Goal: Task Accomplishment & Management: Use online tool/utility

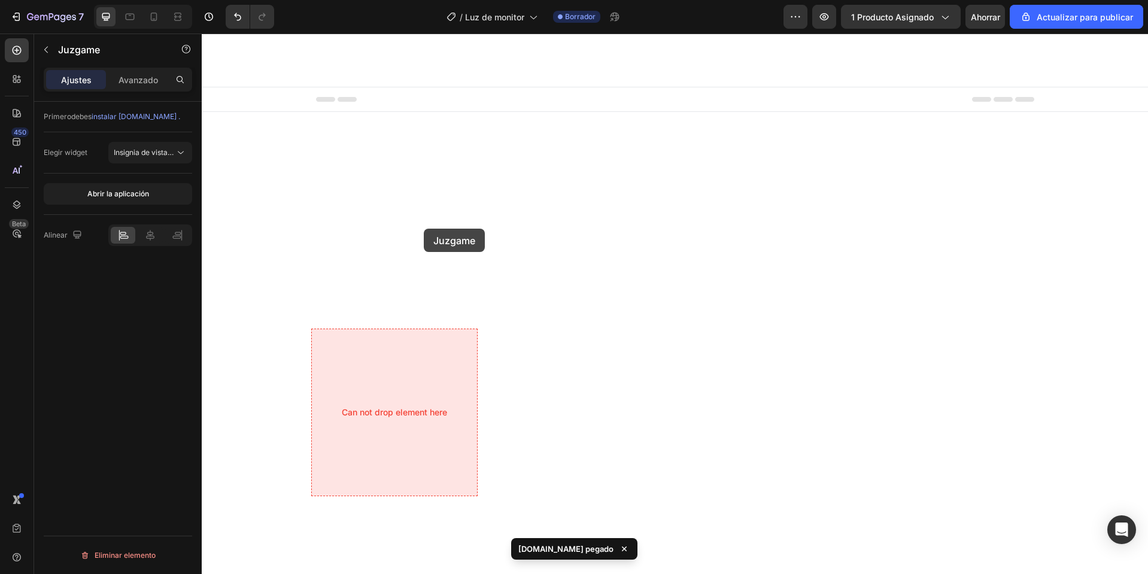
scroll to position [2970, 0]
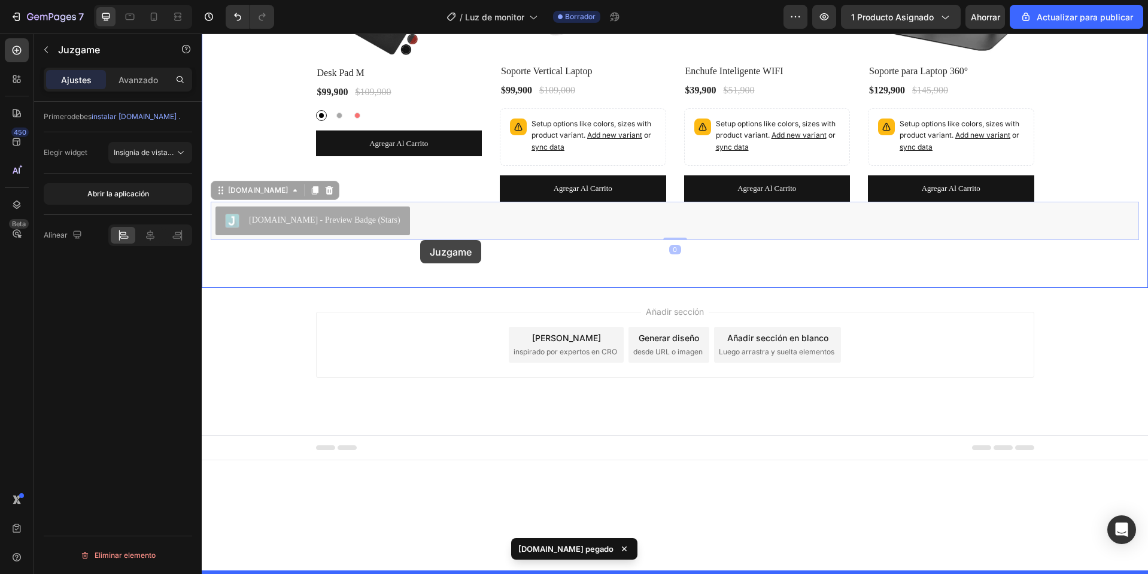
drag, startPoint x: 433, startPoint y: 501, endPoint x: 420, endPoint y: 240, distance: 261.2
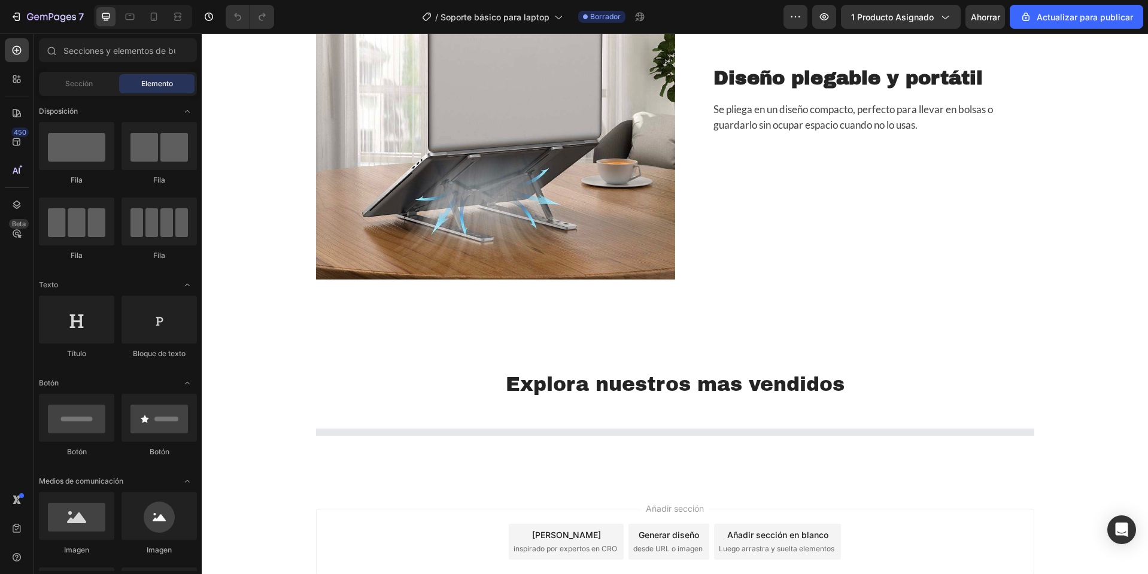
scroll to position [2984, 0]
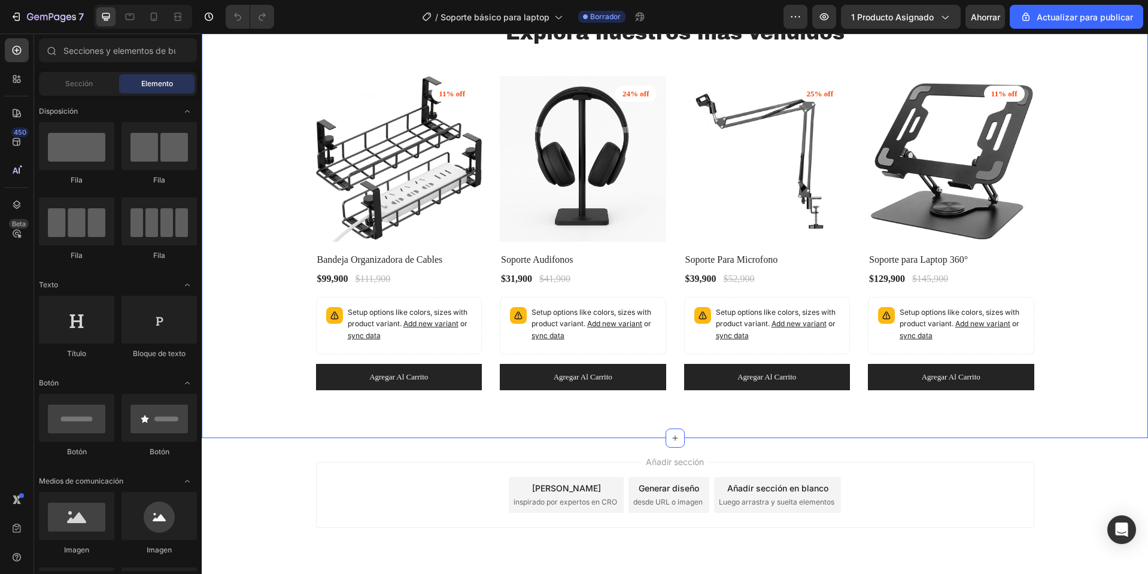
click at [500, 241] on div "Explora nuestros mas vendidos Heading Row (P) Images 11% off Product Badge Row …" at bounding box center [675, 204] width 946 height 467
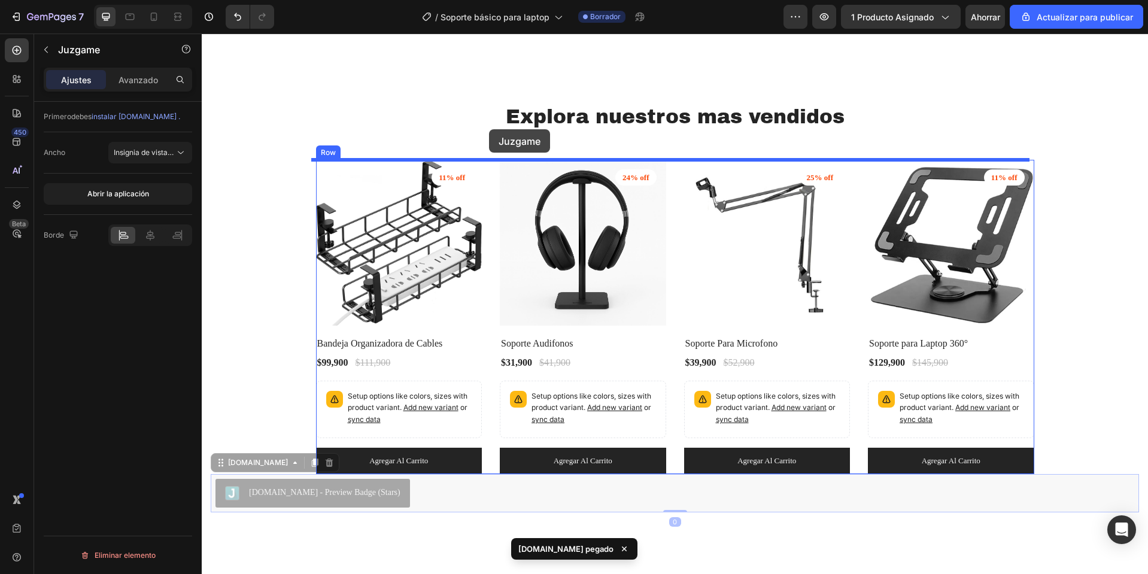
scroll to position [3049, 0]
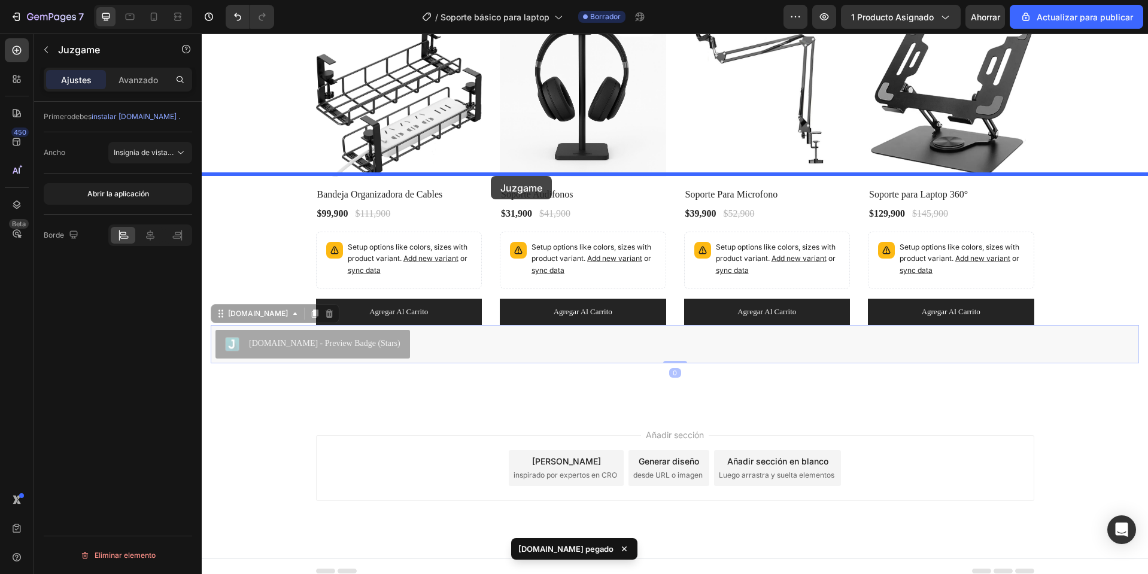
drag, startPoint x: 470, startPoint y: 375, endPoint x: 491, endPoint y: 176, distance: 199.7
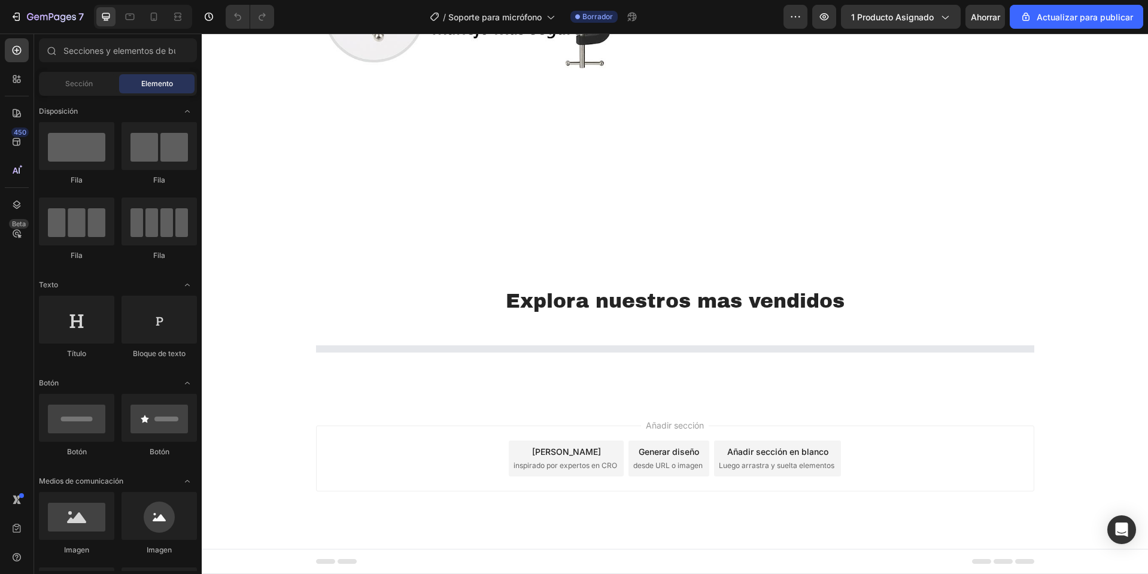
scroll to position [3201, 0]
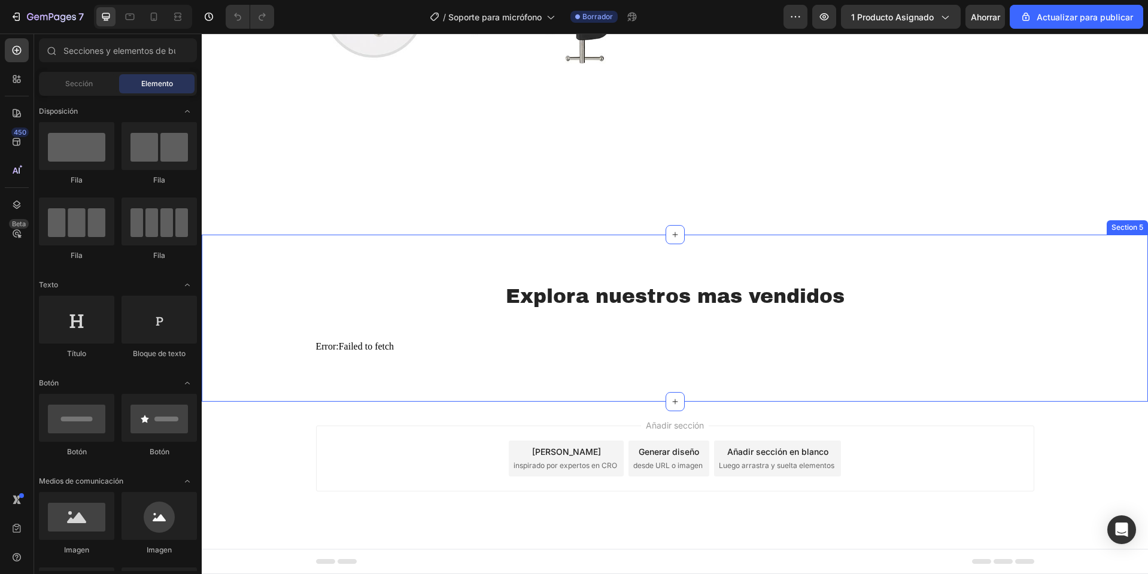
click at [477, 252] on div "Explora nuestros mas vendidos Heading Row Error: Failed to fetch Product List R…" at bounding box center [675, 318] width 946 height 167
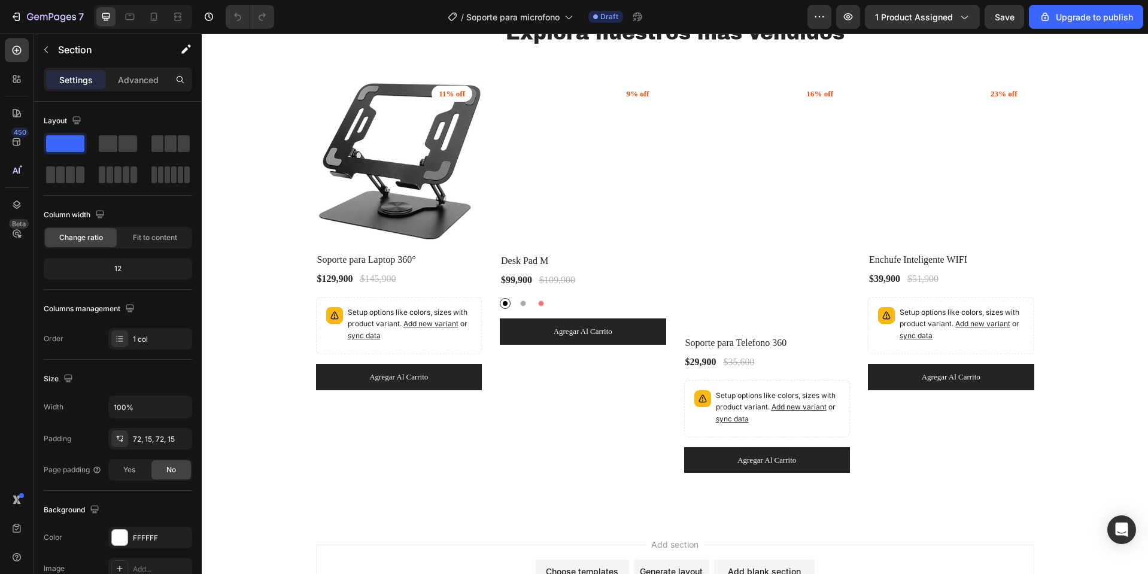
scroll to position [3206, 0]
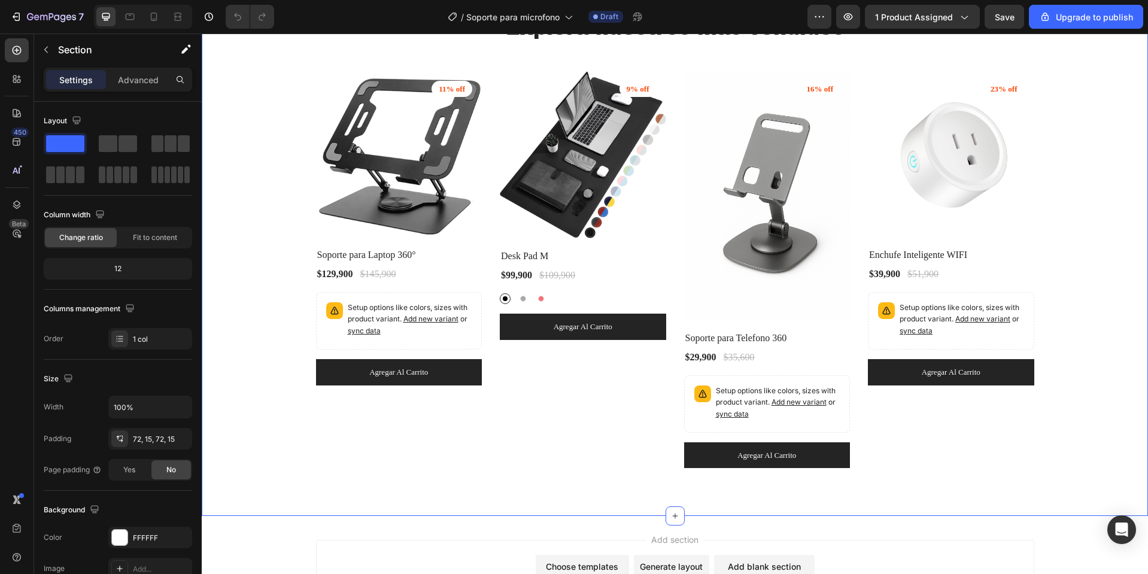
click at [467, 259] on div "Explora nuestros mas vendidos Heading Row (P) Images 11% off Product Badge Row …" at bounding box center [675, 241] width 946 height 550
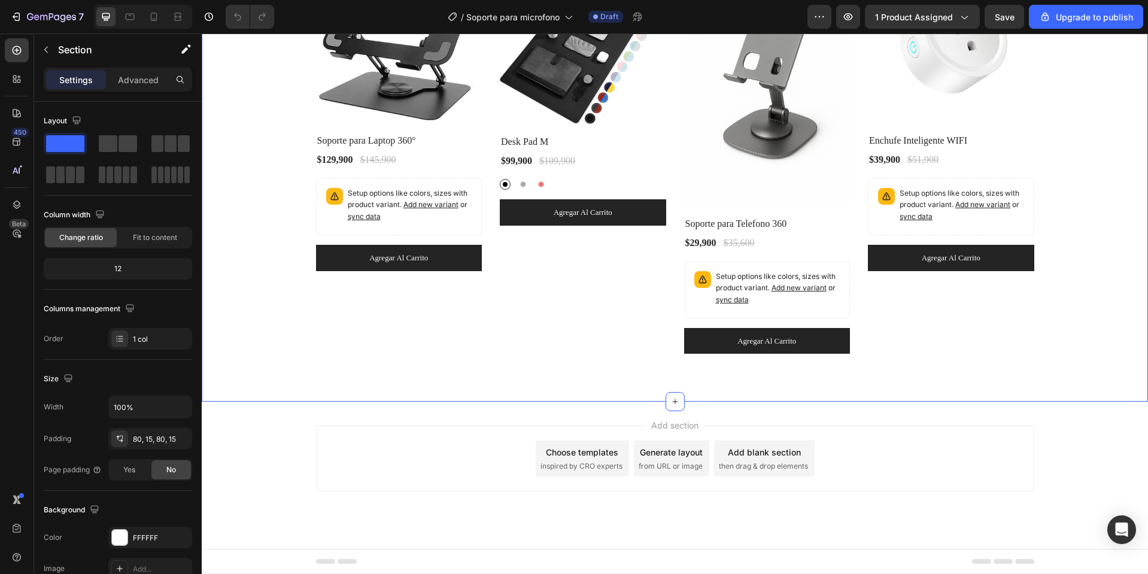
scroll to position [3290, 0]
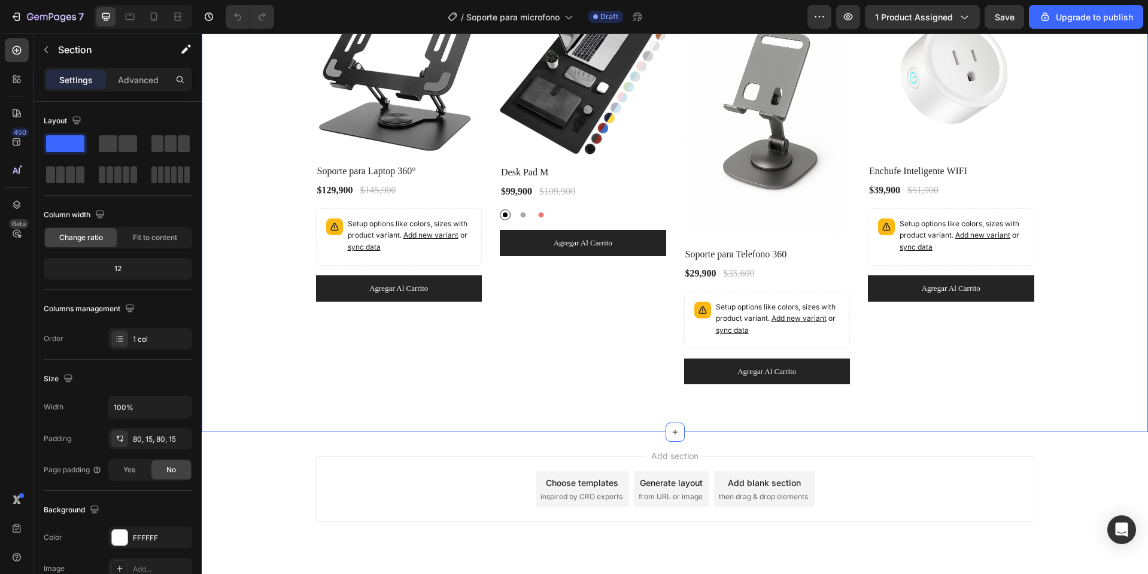
click at [400, 157] on div "Explora nuestros mas vendidos Heading Row (P) Images 11% off Product Badge Row …" at bounding box center [675, 158] width 946 height 550
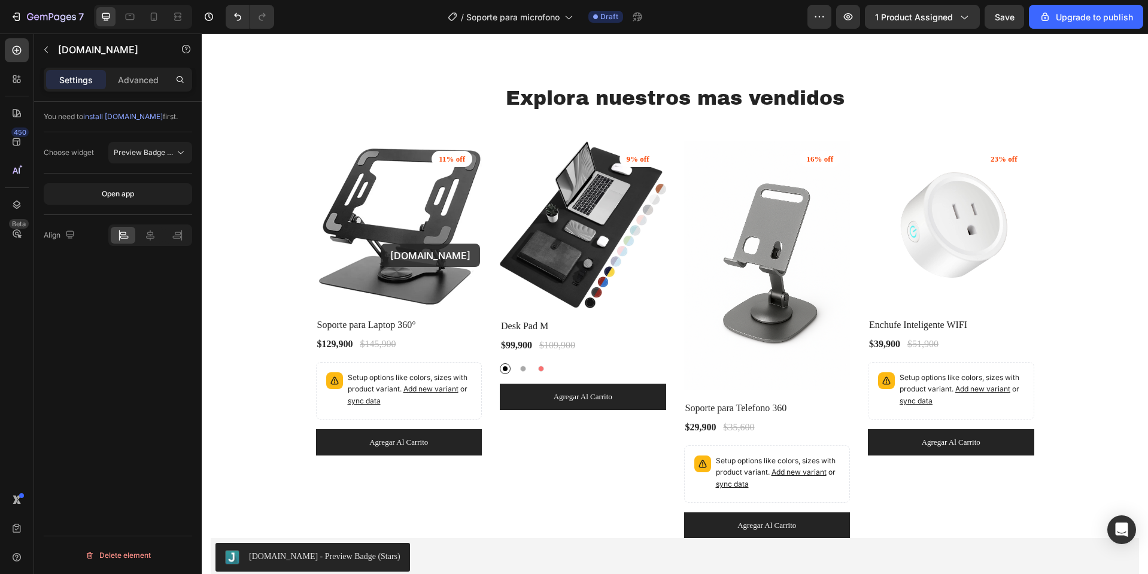
scroll to position [3158, 0]
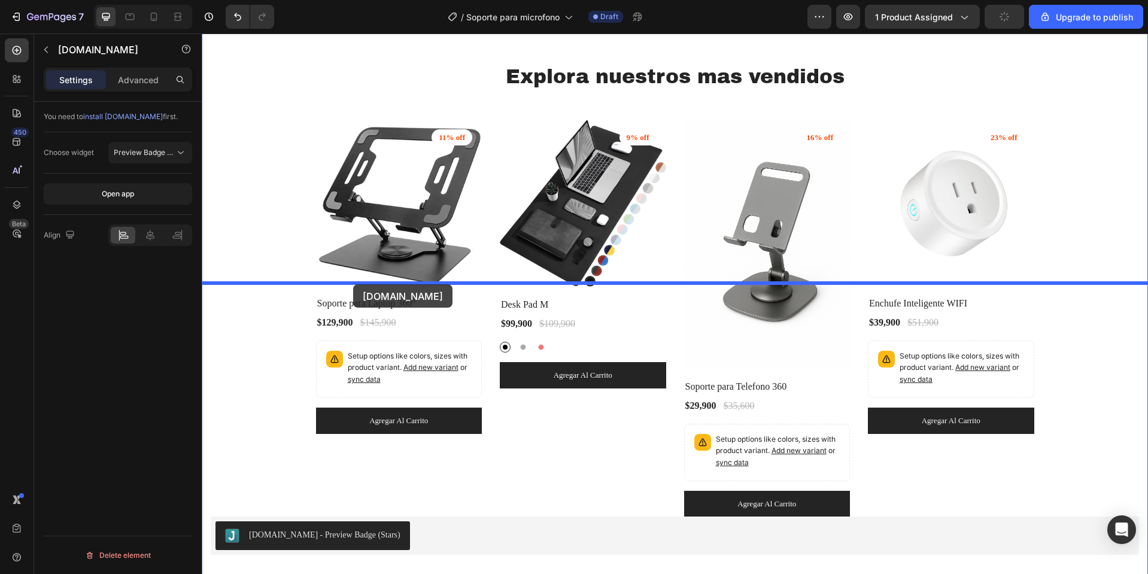
drag, startPoint x: 438, startPoint y: 489, endPoint x: 353, endPoint y: 284, distance: 222.1
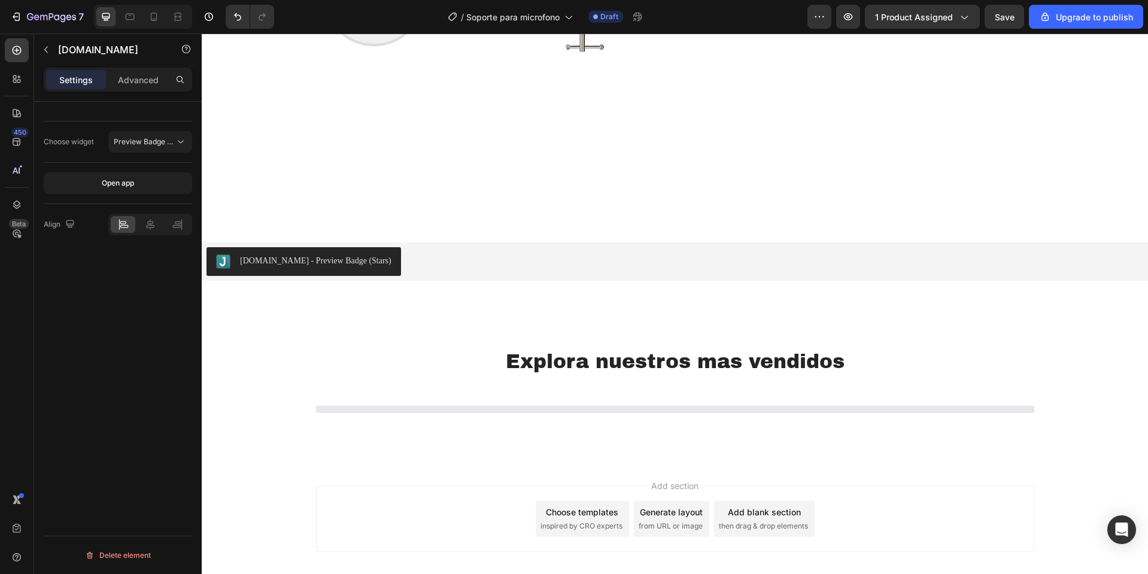
scroll to position [3277, 0]
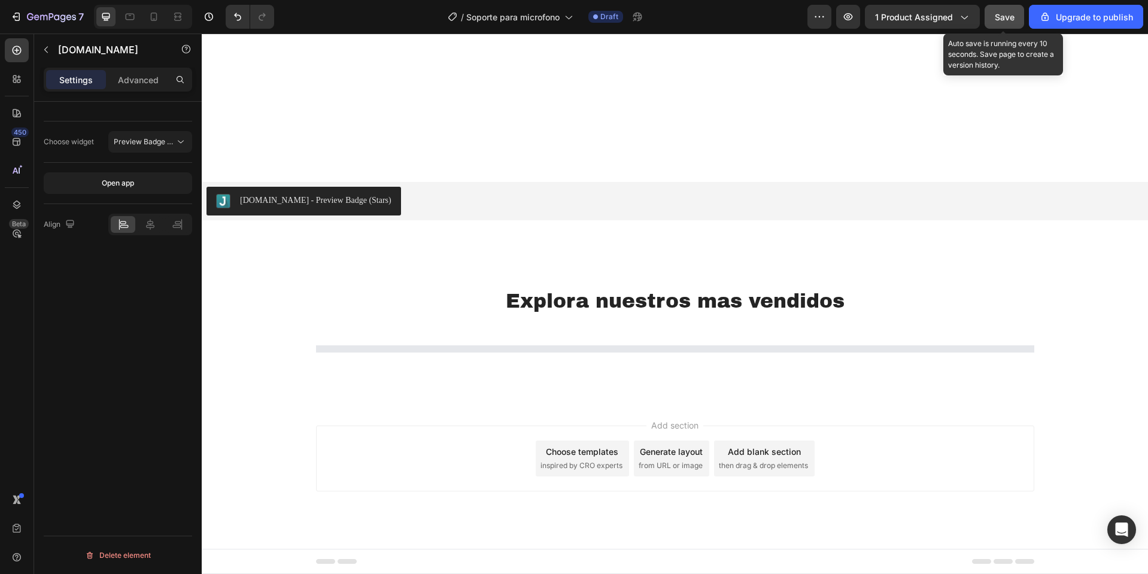
click at [996, 22] on div "Save" at bounding box center [1004, 17] width 20 height 13
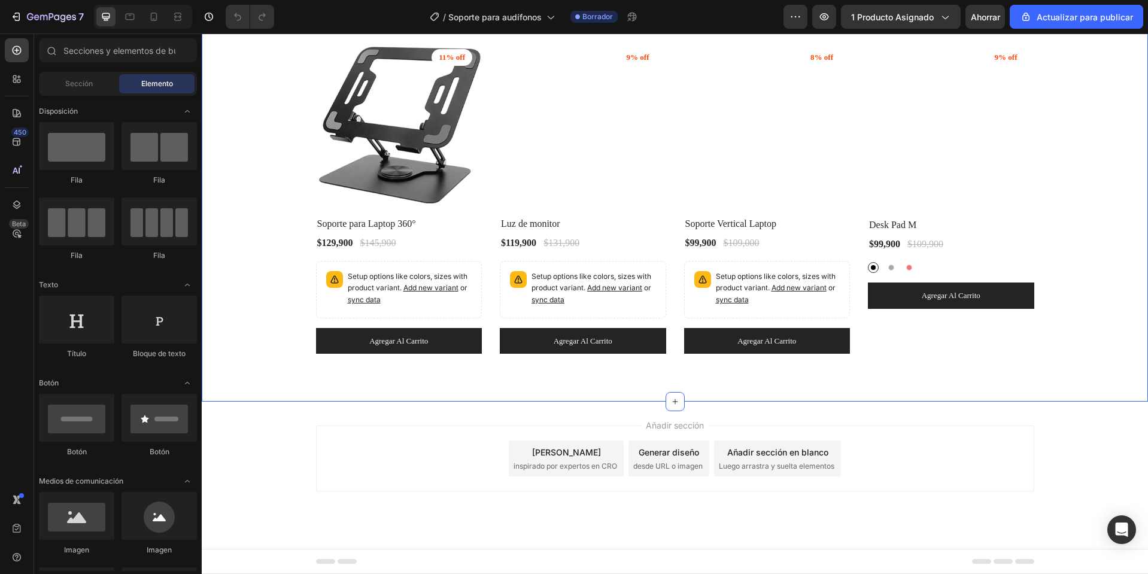
scroll to position [2985, 0]
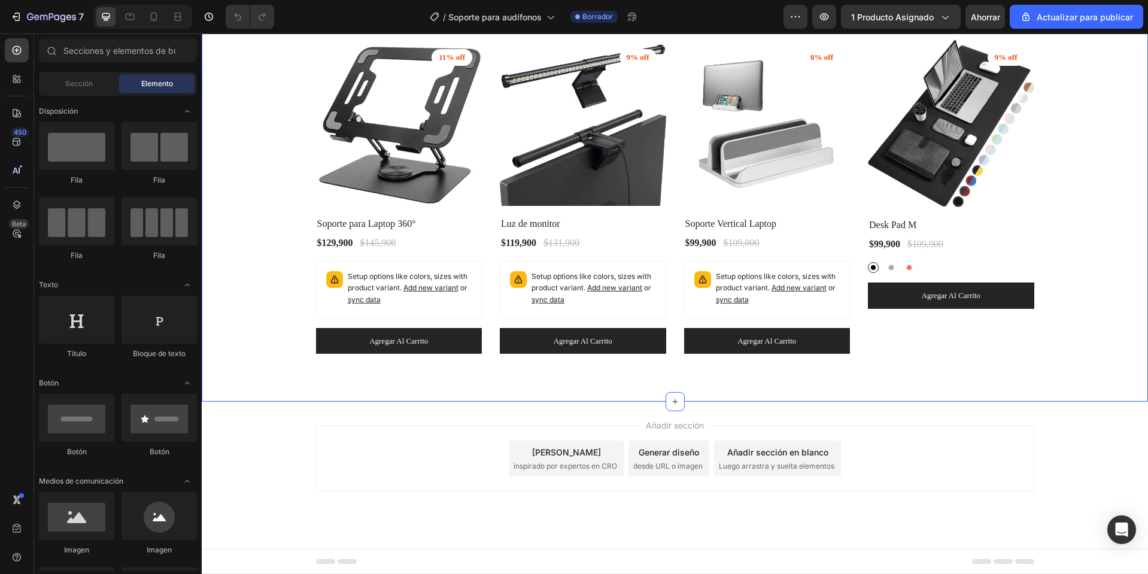
click at [466, 187] on div "Explora nuestros mas vendidos Heading Row (P) Images 11% off Product Badge Row …" at bounding box center [675, 168] width 946 height 467
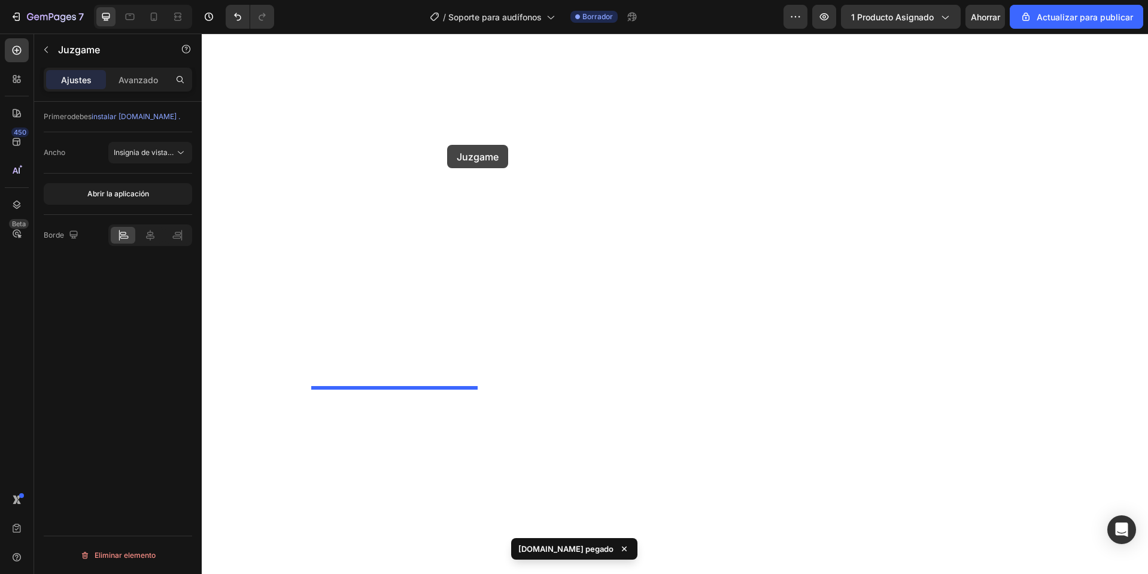
scroll to position [2969, 0]
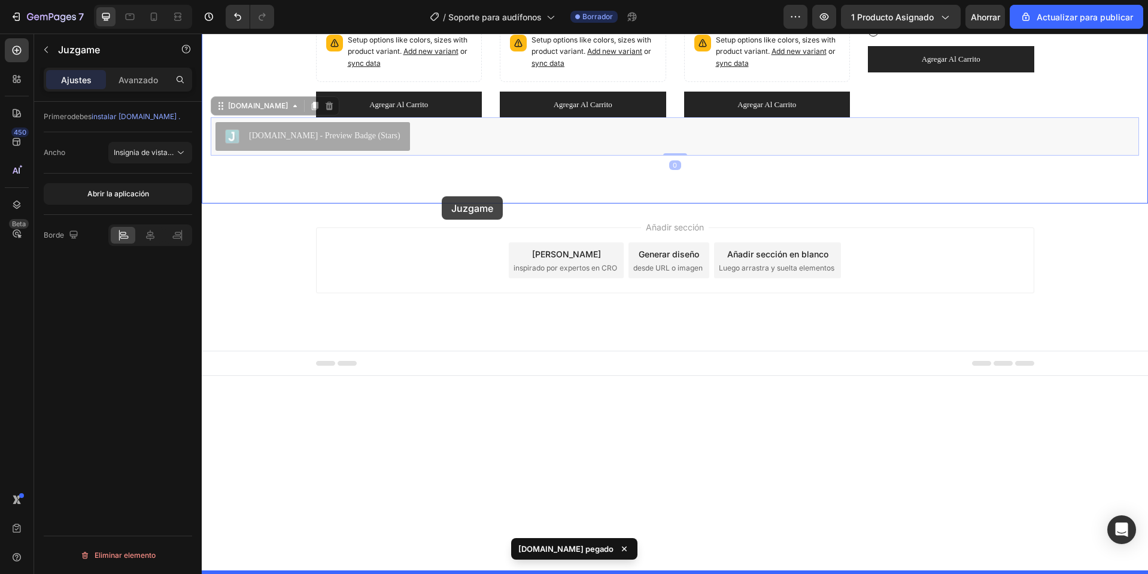
drag, startPoint x: 453, startPoint y: 330, endPoint x: 443, endPoint y: 199, distance: 132.0
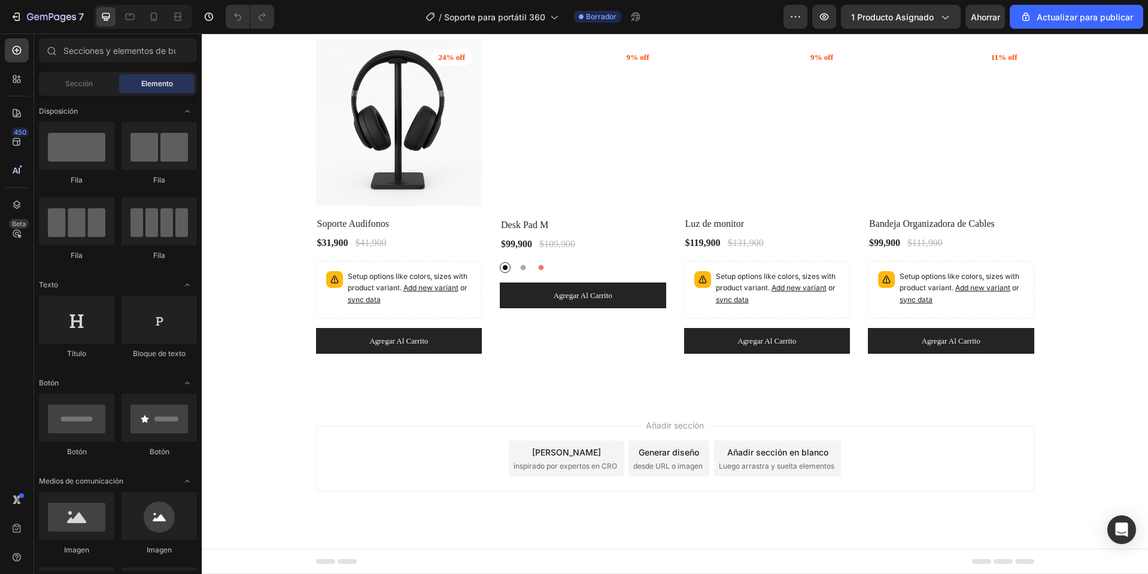
scroll to position [3111, 0]
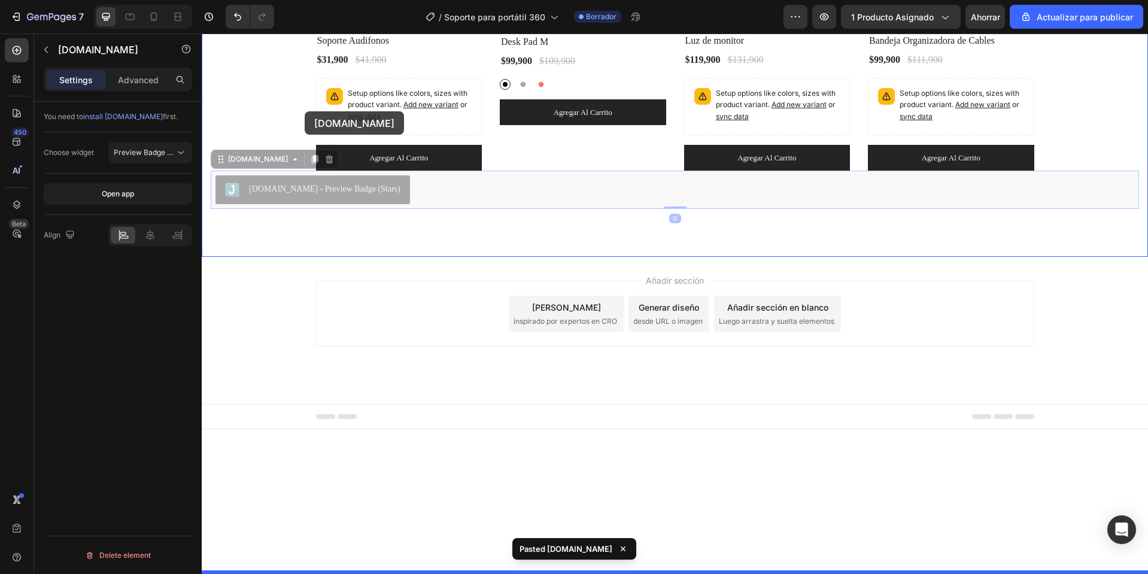
drag, startPoint x: 416, startPoint y: 559, endPoint x: 305, endPoint y: 111, distance: 461.3
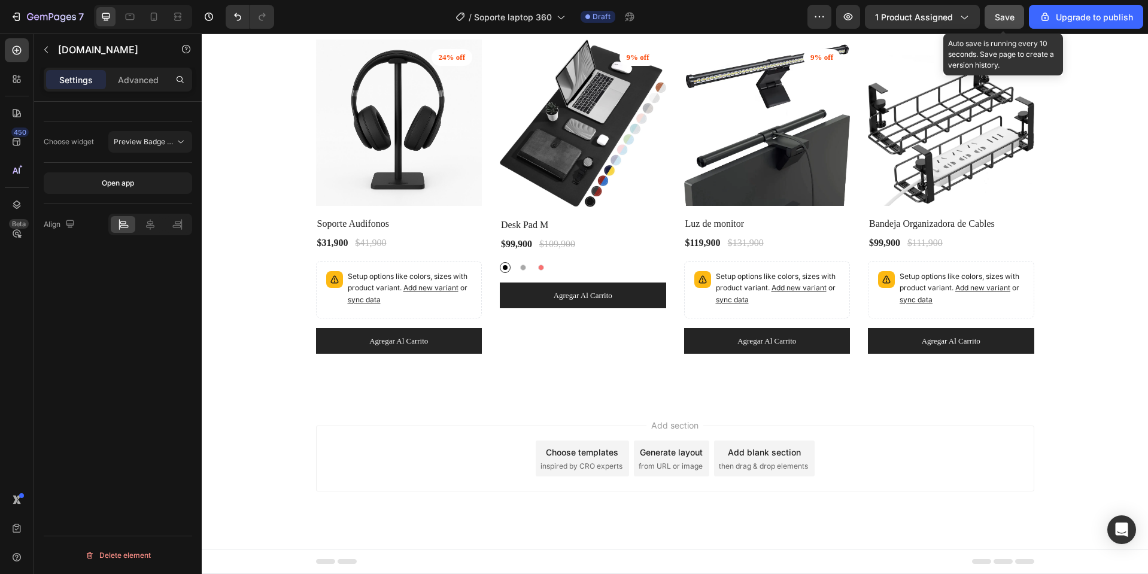
click at [1010, 19] on span "Save" at bounding box center [1004, 17] width 20 height 10
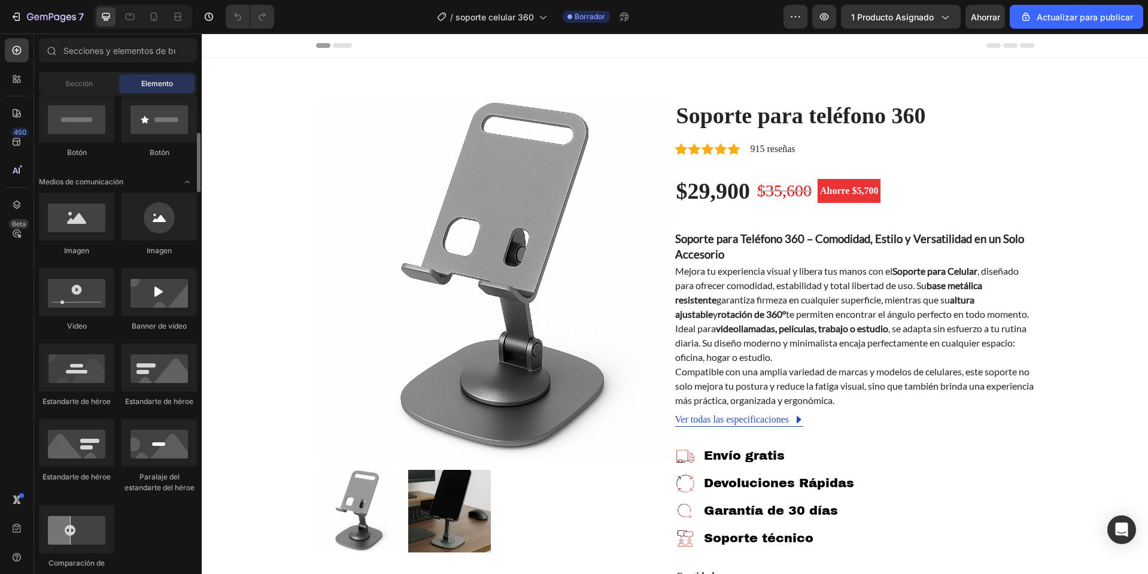
scroll to position [718, 0]
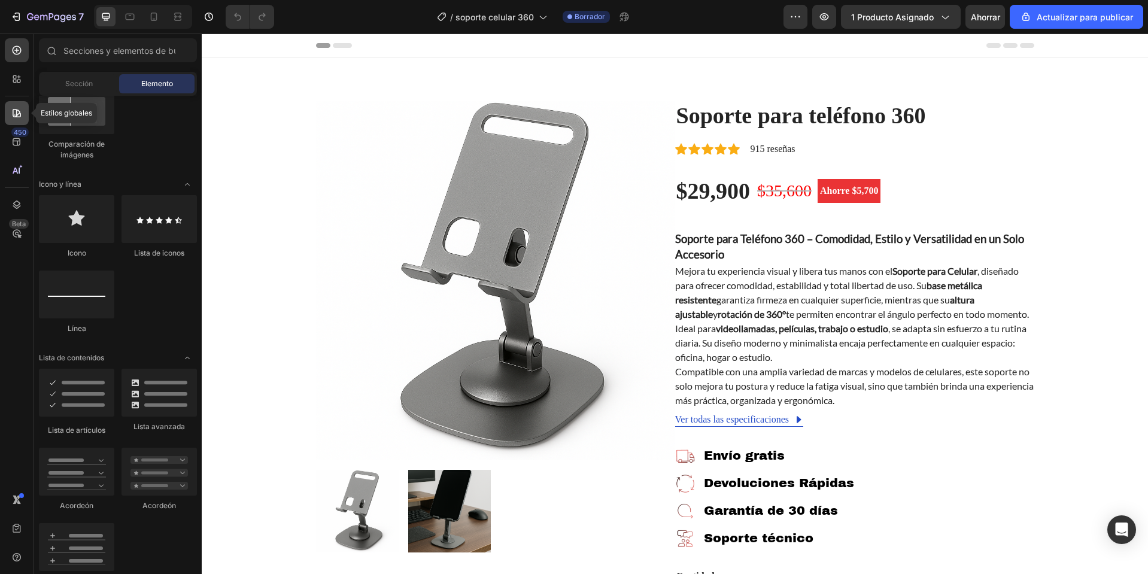
click at [20, 113] on icon at bounding box center [17, 113] width 8 height 8
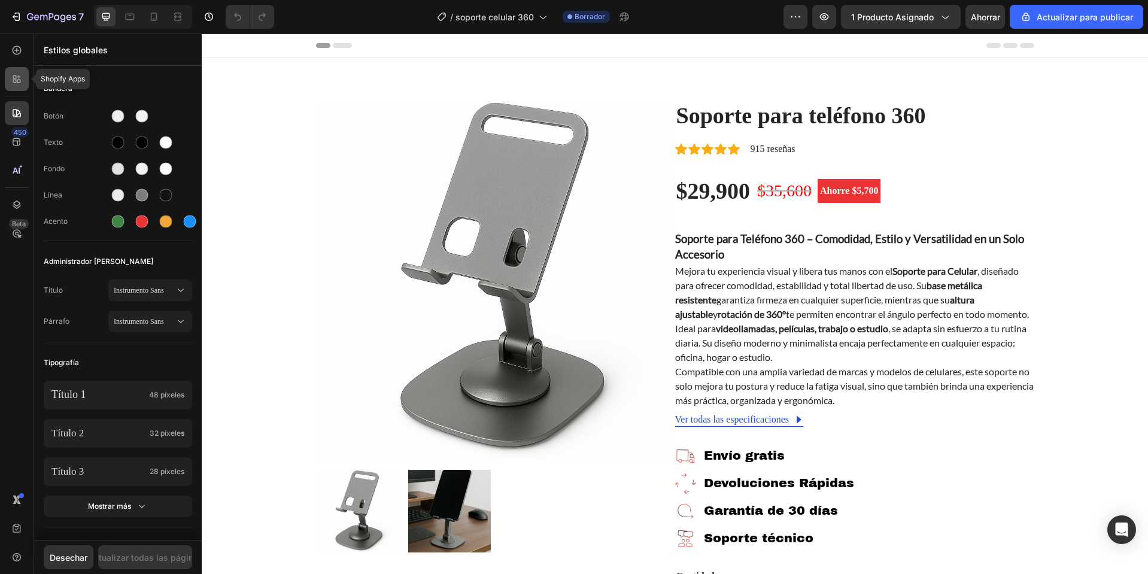
click at [14, 85] on div at bounding box center [17, 79] width 24 height 24
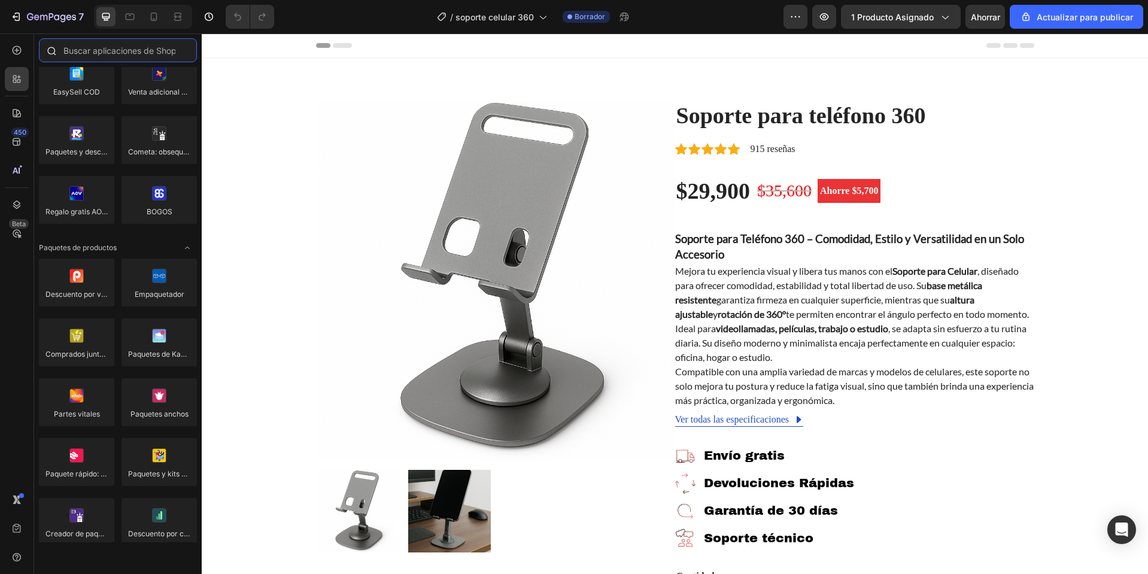
click at [129, 57] on input "text" at bounding box center [118, 50] width 158 height 24
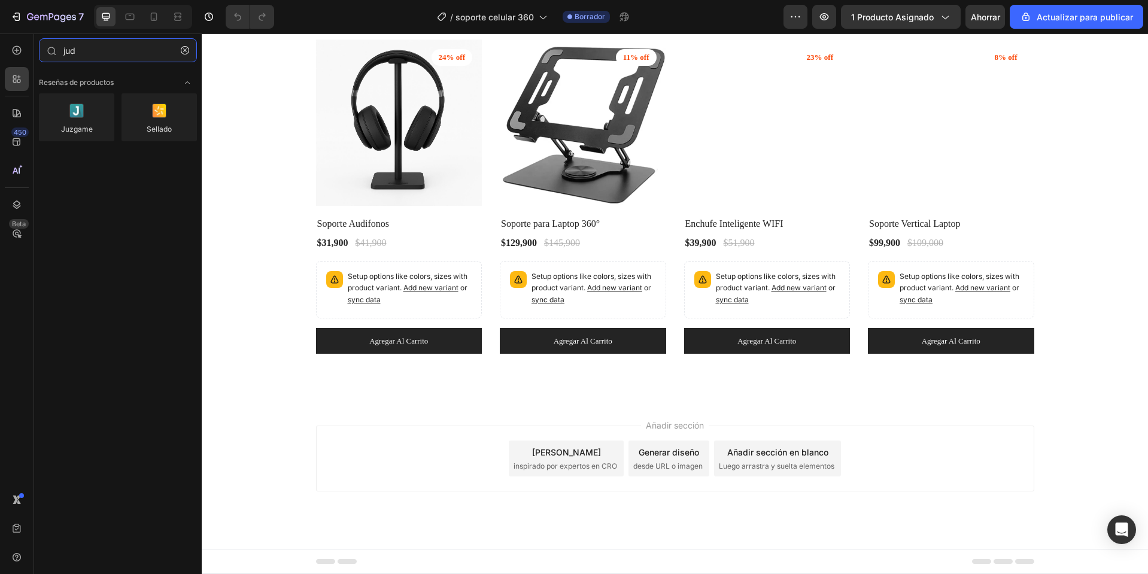
scroll to position [3291, 0]
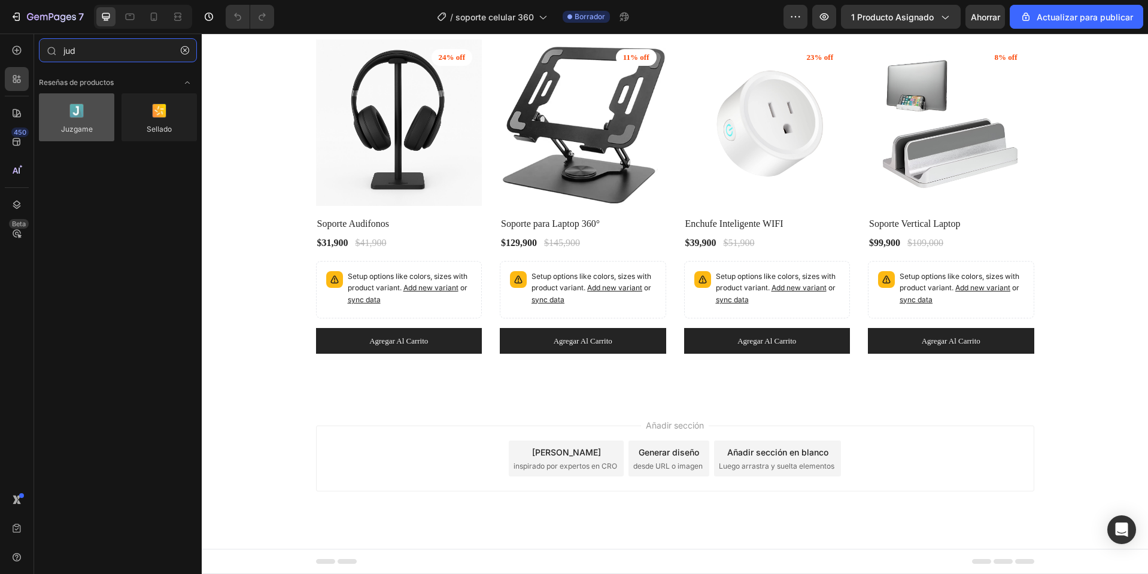
type input "jud"
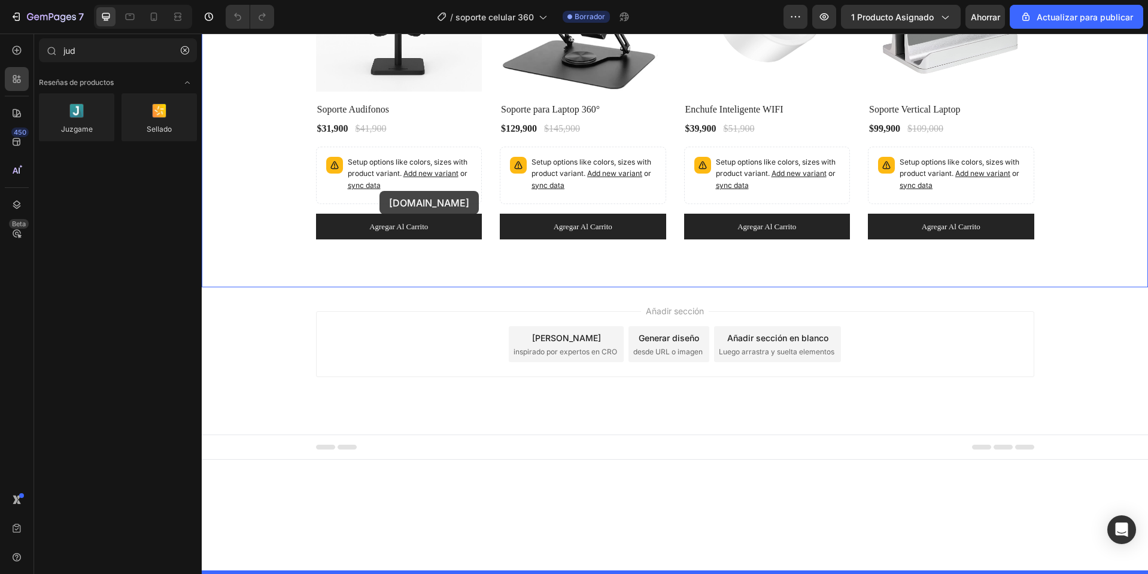
drag, startPoint x: 257, startPoint y: 162, endPoint x: 379, endPoint y: 192, distance: 126.4
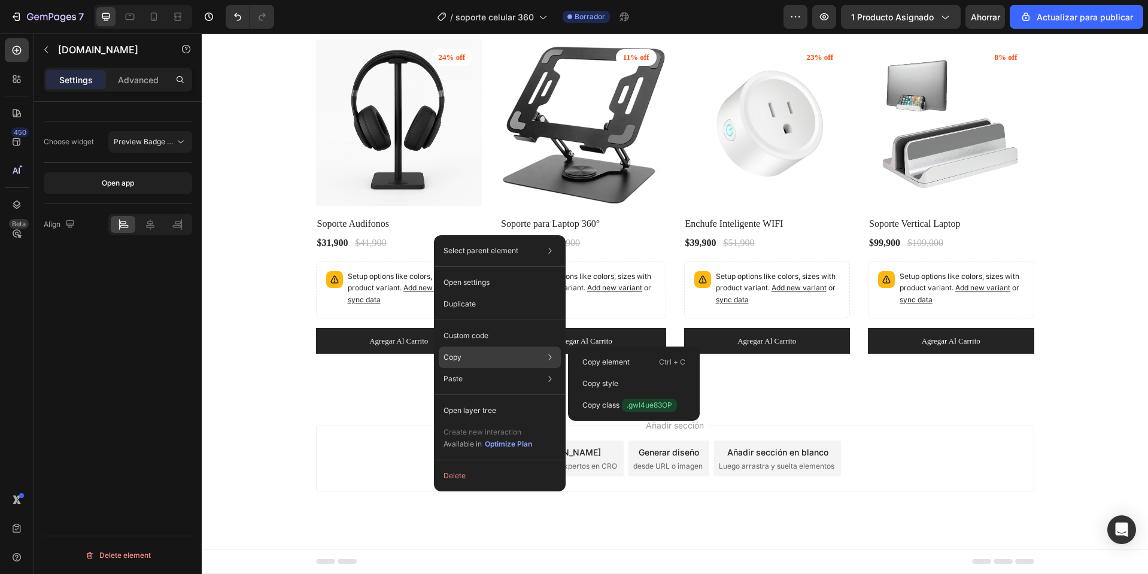
click at [463, 357] on div "Copy Copy element Ctrl + C Copy style Copy class .gwI4ue83OP" at bounding box center [500, 357] width 122 height 22
drag, startPoint x: 605, startPoint y: 364, endPoint x: 412, endPoint y: 299, distance: 203.4
click at [605, 364] on p "Copy element" at bounding box center [605, 362] width 47 height 11
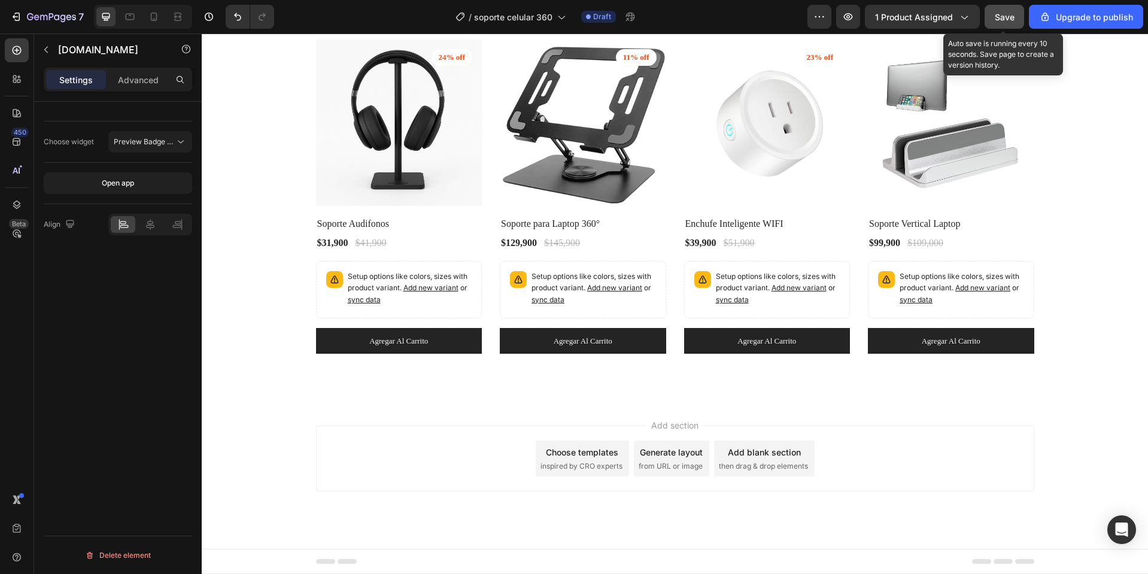
click at [1006, 11] on div "Save" at bounding box center [1004, 17] width 20 height 13
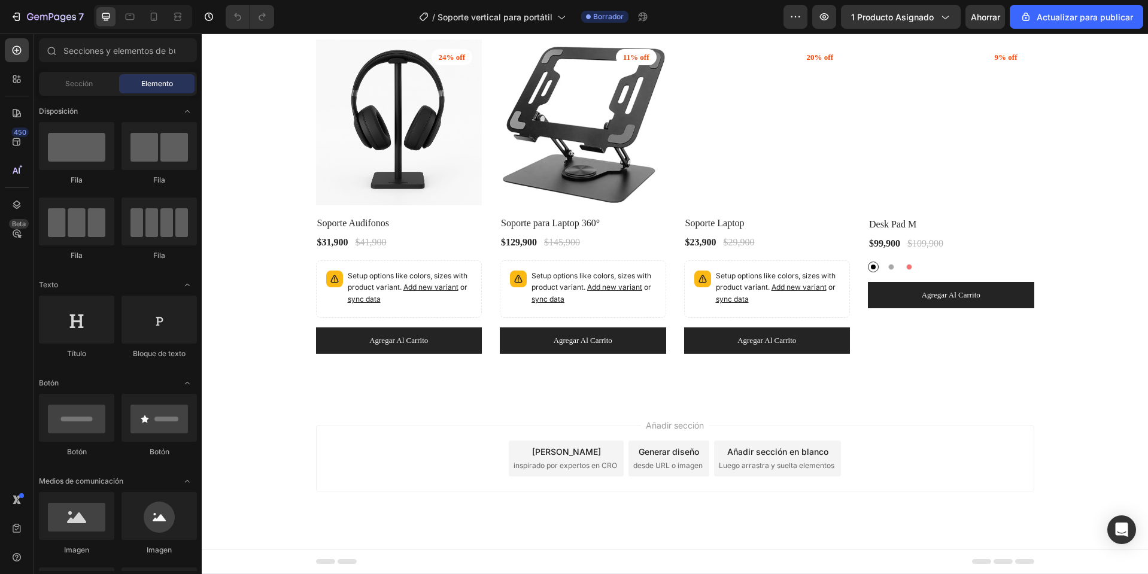
scroll to position [2991, 0]
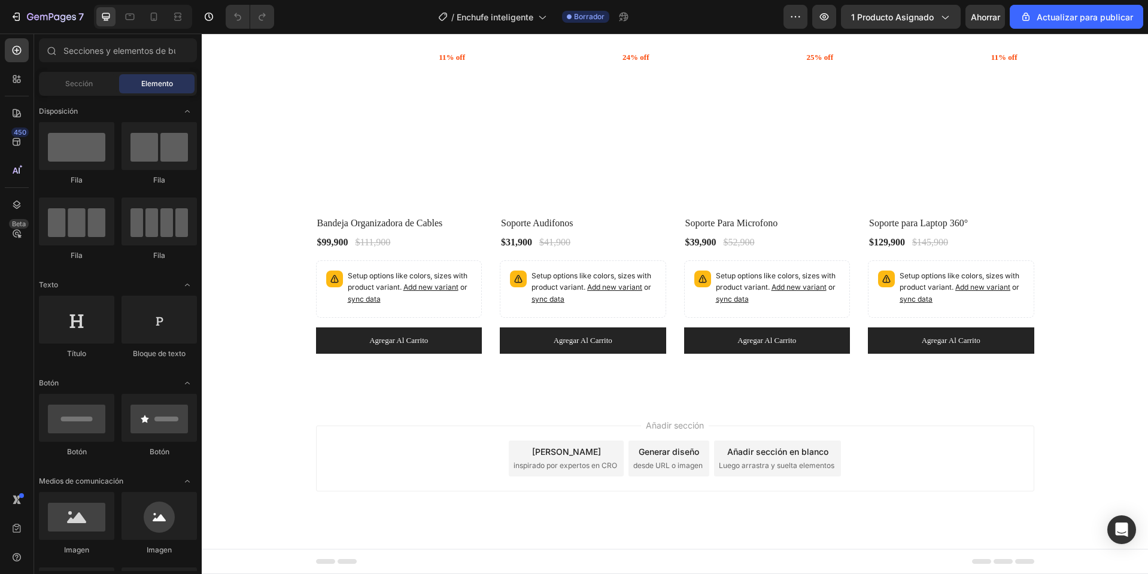
scroll to position [2812, 0]
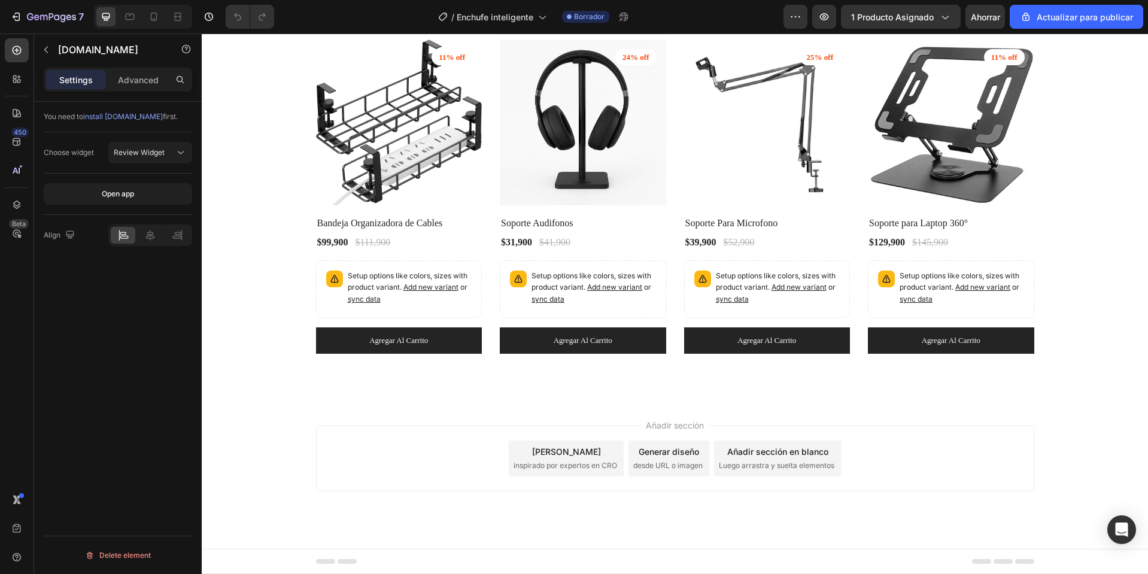
click at [145, 159] on button "Widget de revisión" at bounding box center [150, 153] width 84 height 22
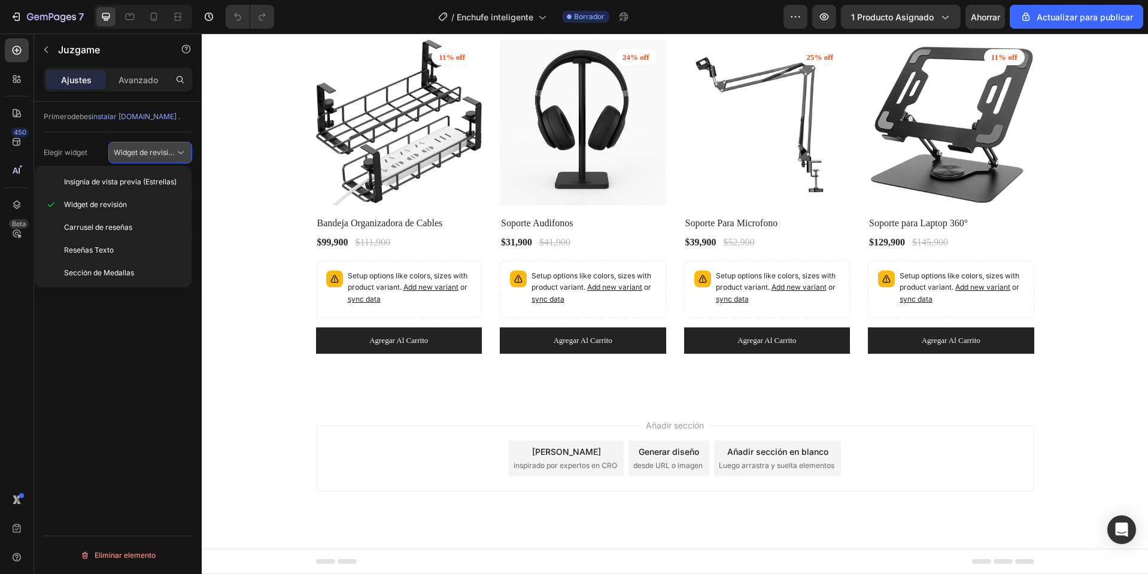
click at [145, 159] on button "Widget de revisión" at bounding box center [150, 153] width 84 height 22
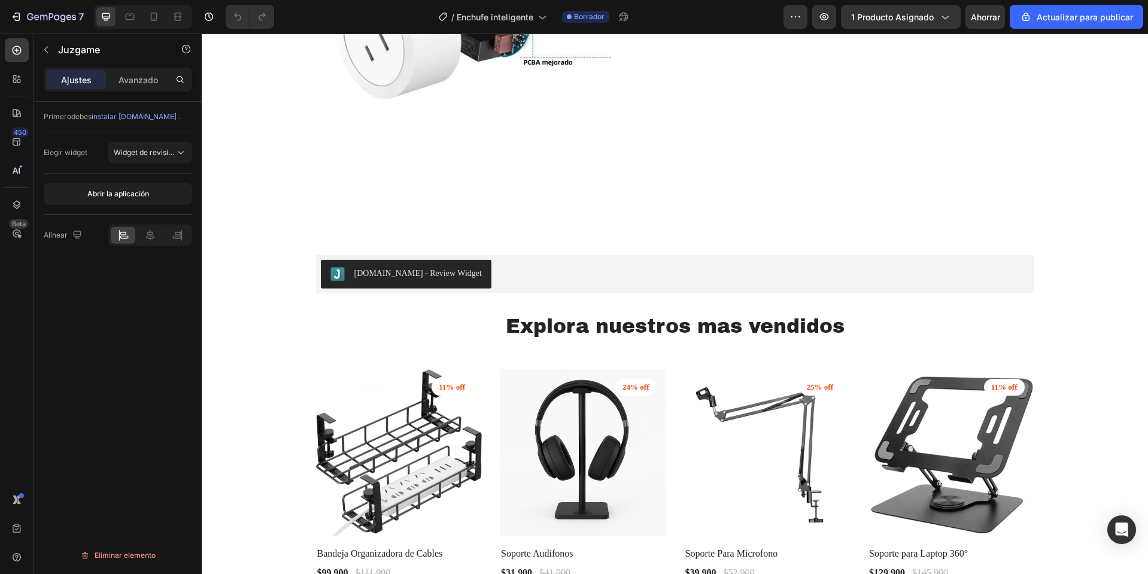
scroll to position [2752, 0]
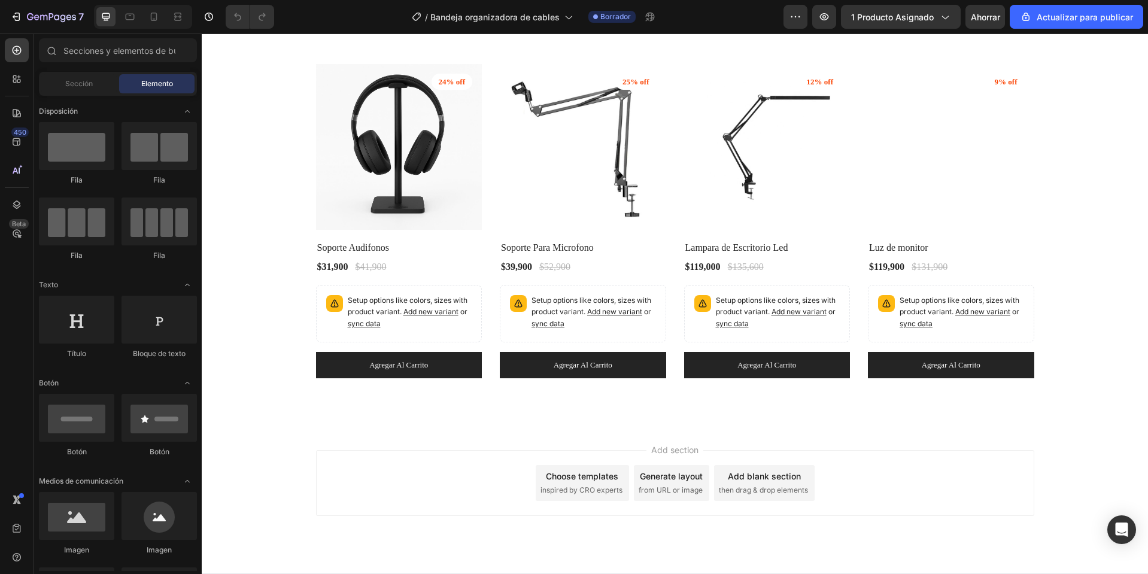
scroll to position [3039, 0]
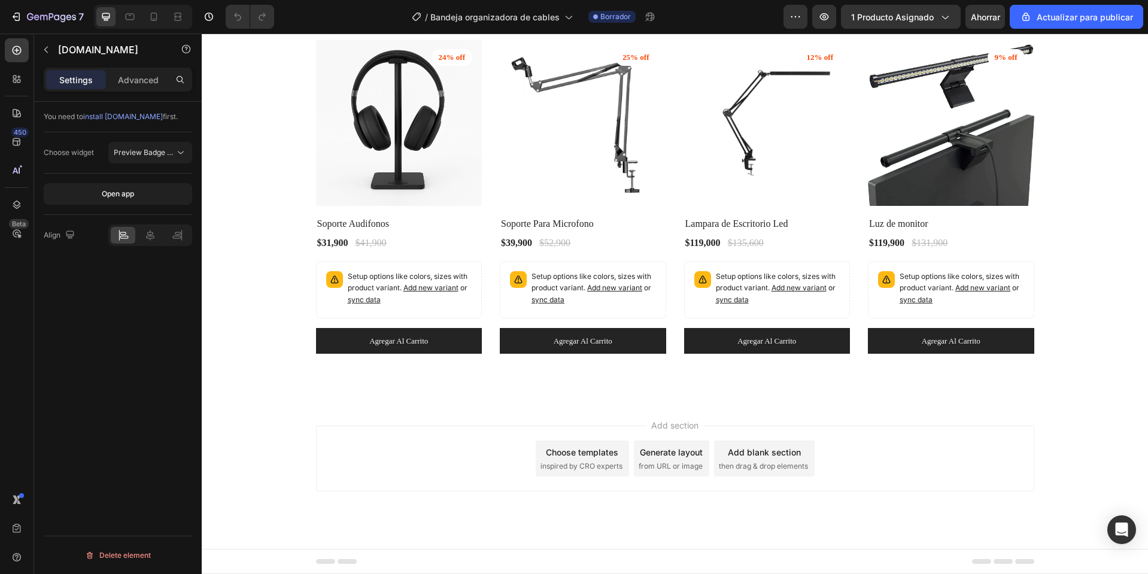
click at [173, 156] on font "Insignia de vista previa (Estrellas)" at bounding box center [170, 152] width 112 height 9
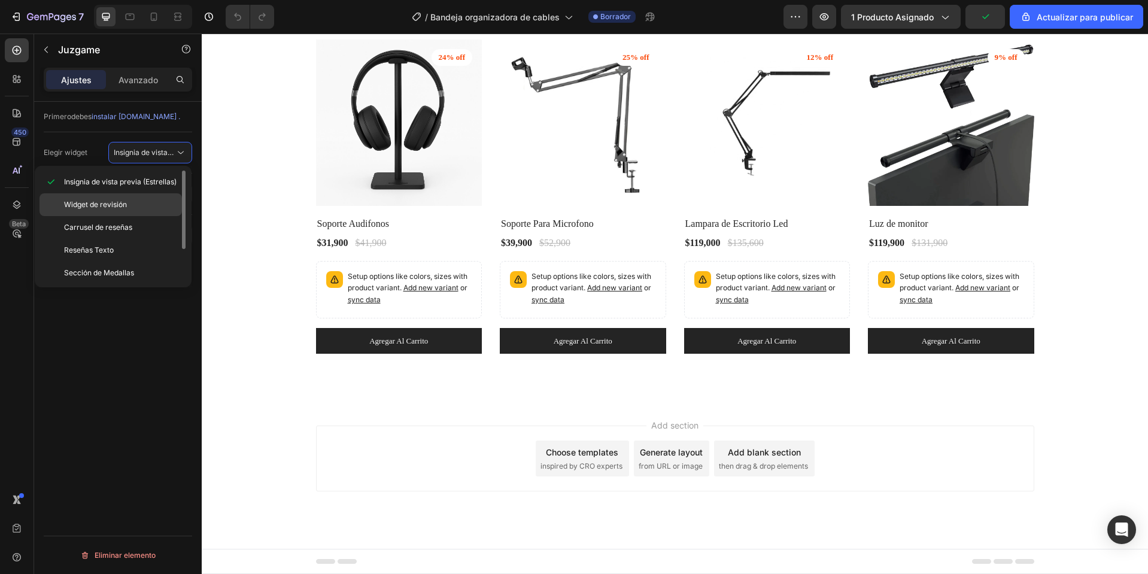
click at [138, 208] on p "Widget de revisión" at bounding box center [120, 204] width 112 height 11
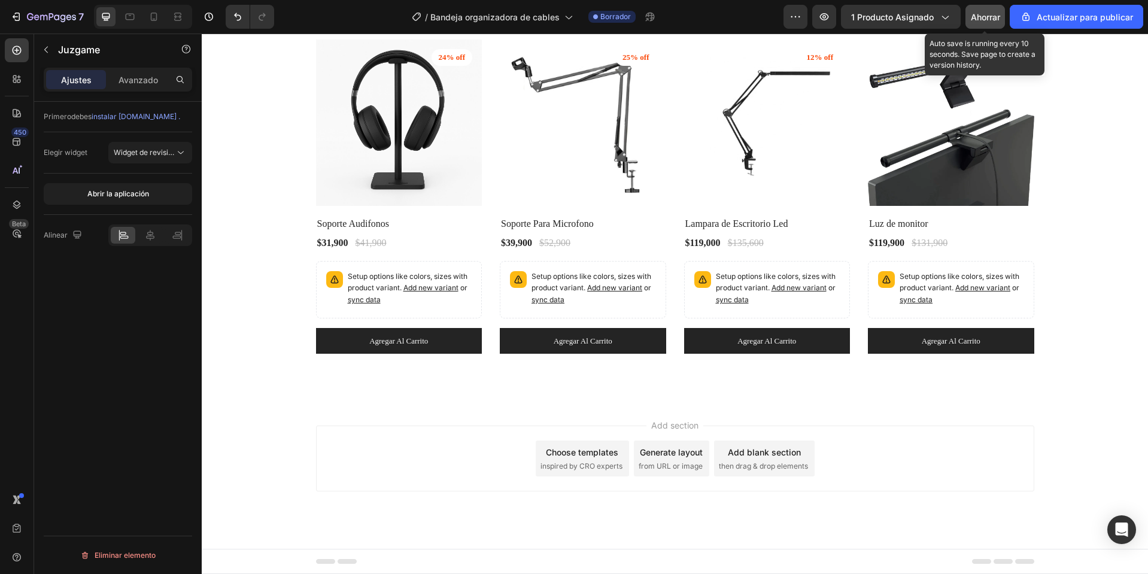
click at [985, 7] on button "Ahorrar" at bounding box center [984, 17] width 39 height 24
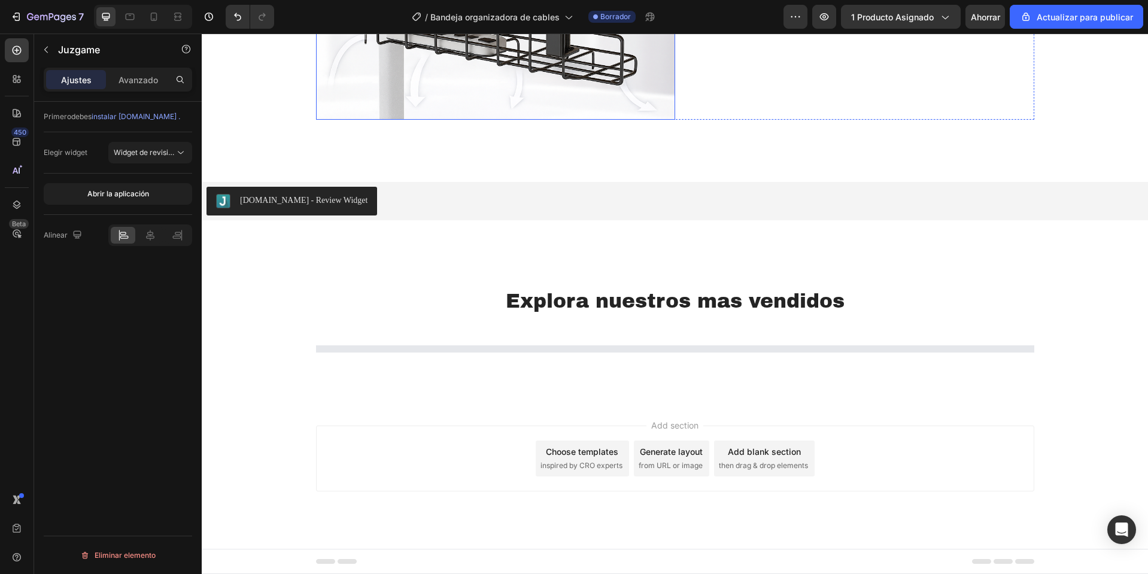
scroll to position [2979, 0]
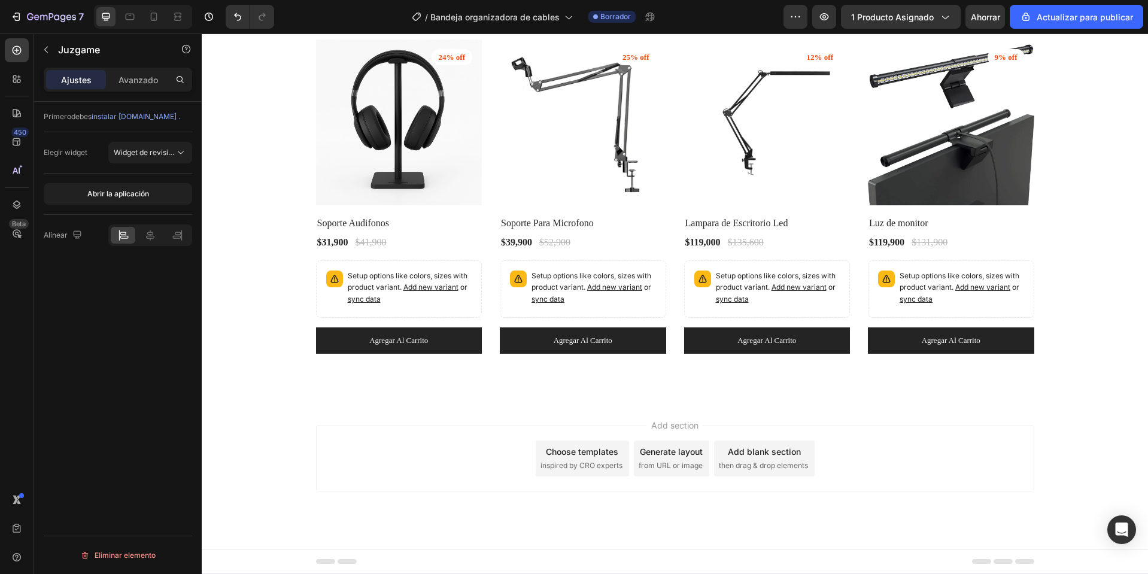
click at [156, 159] on button "Widget de revisión" at bounding box center [150, 153] width 84 height 22
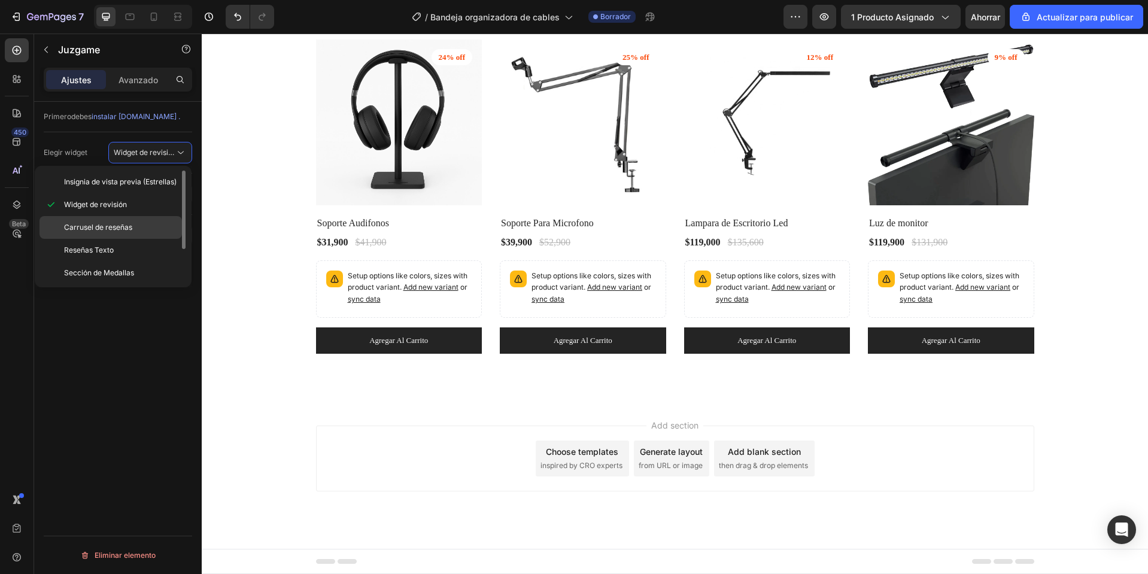
click at [131, 223] on font "Carrusel de reseñas" at bounding box center [98, 227] width 68 height 9
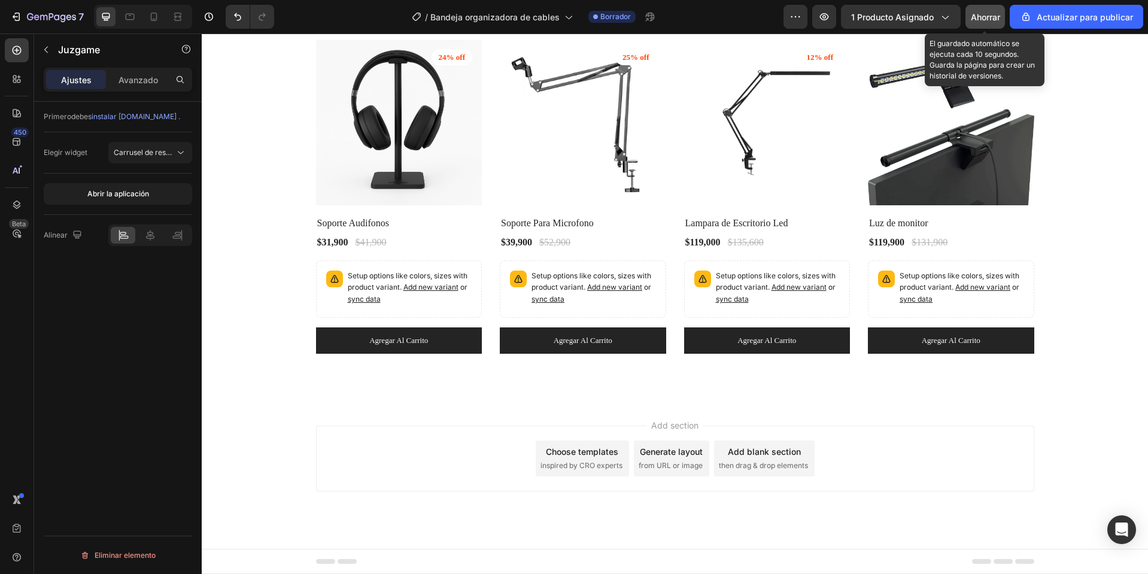
click at [979, 14] on font "Ahorrar" at bounding box center [984, 17] width 29 height 10
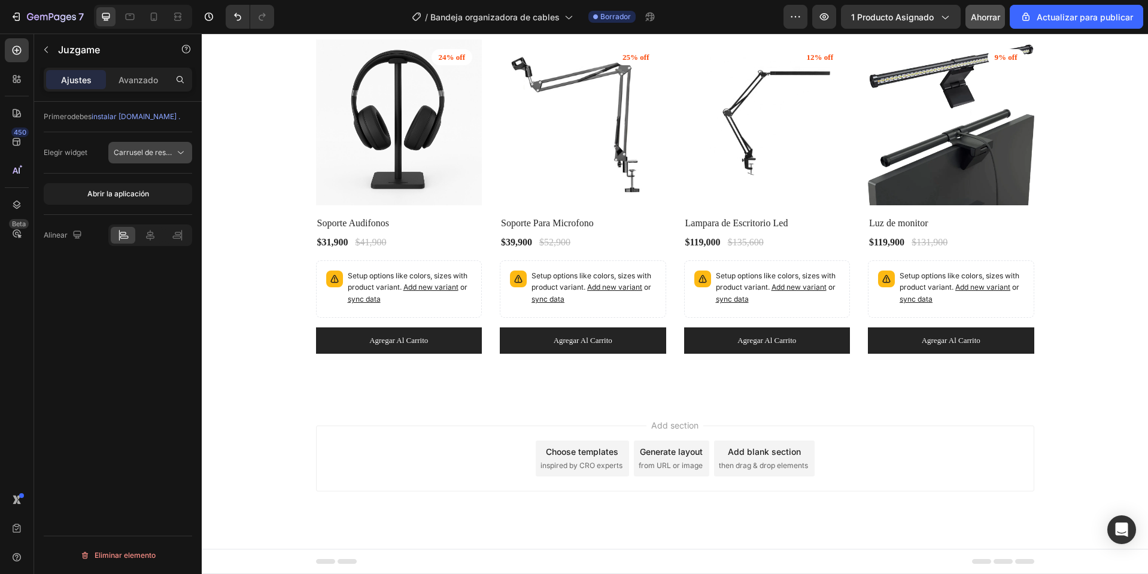
click at [143, 156] on font "Carrusel de reseñas" at bounding box center [148, 152] width 68 height 9
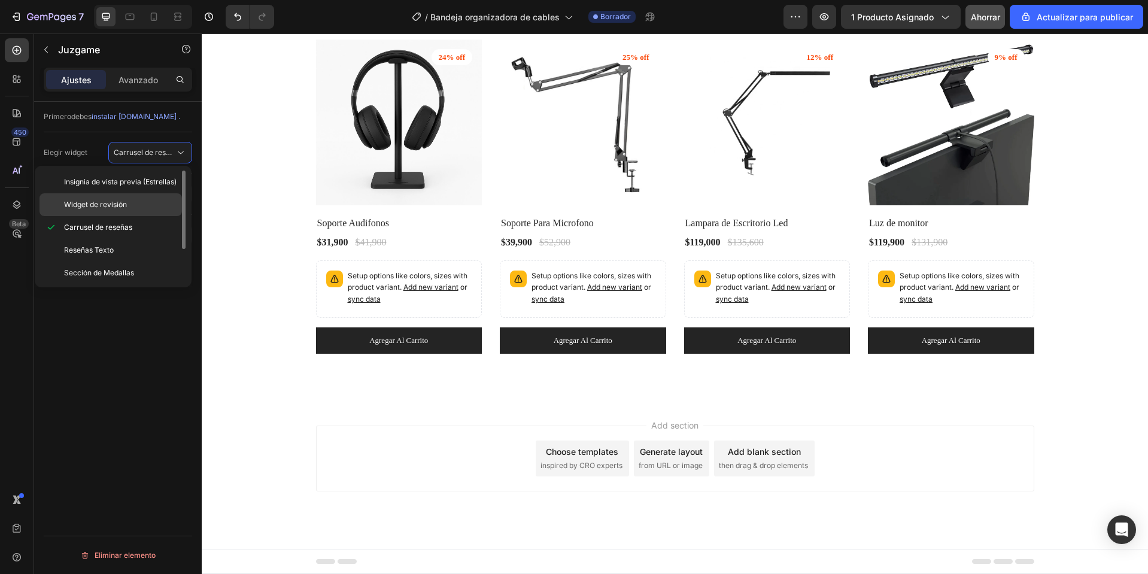
click at [124, 197] on div "Widget de revisión" at bounding box center [110, 204] width 142 height 23
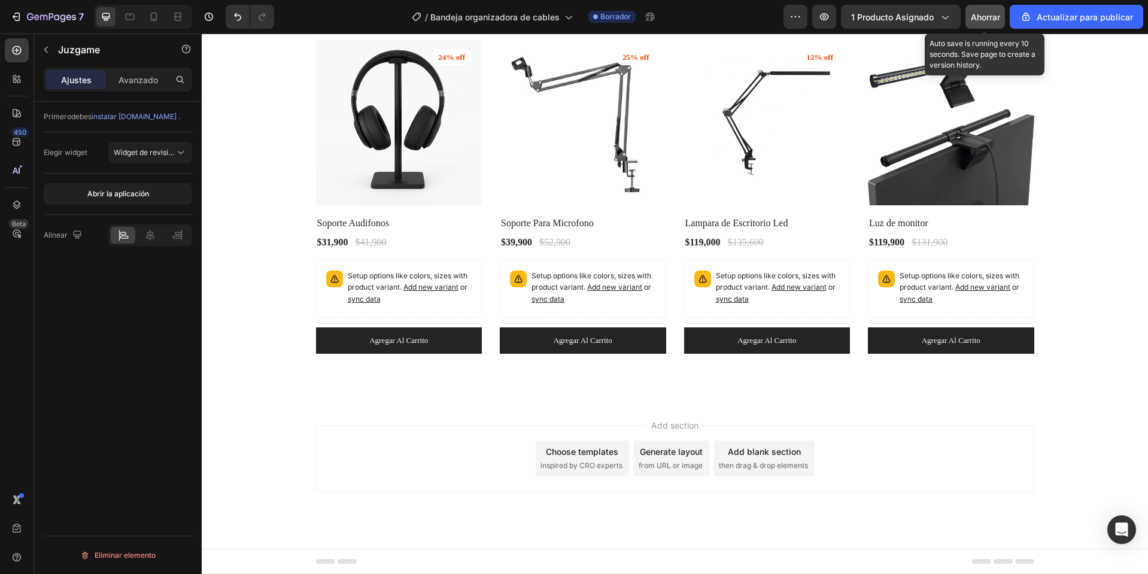
click at [990, 28] on button "Ahorrar" at bounding box center [984, 17] width 39 height 24
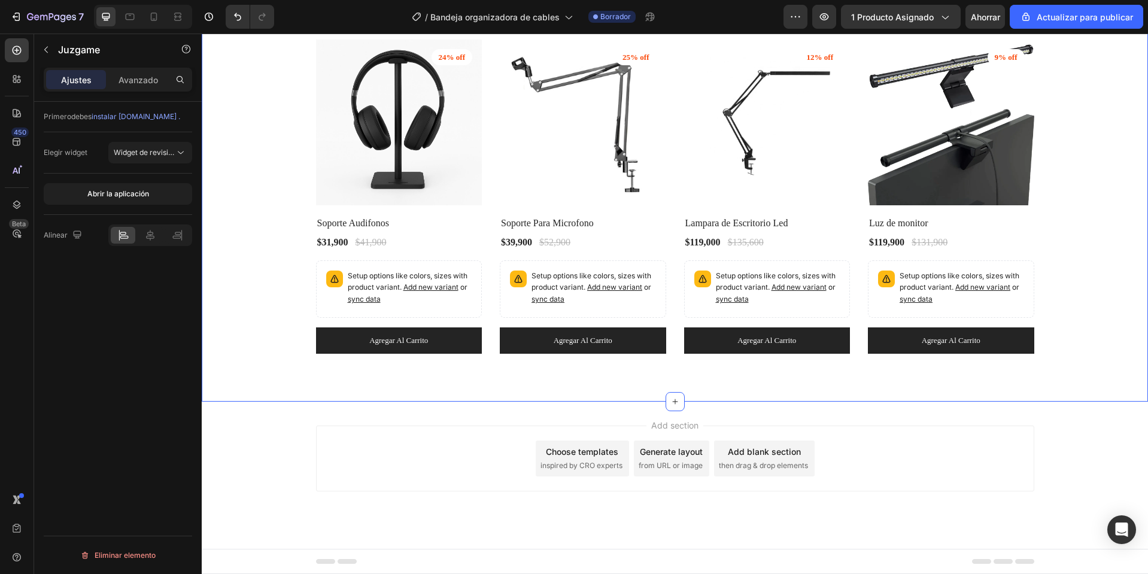
scroll to position [2800, 0]
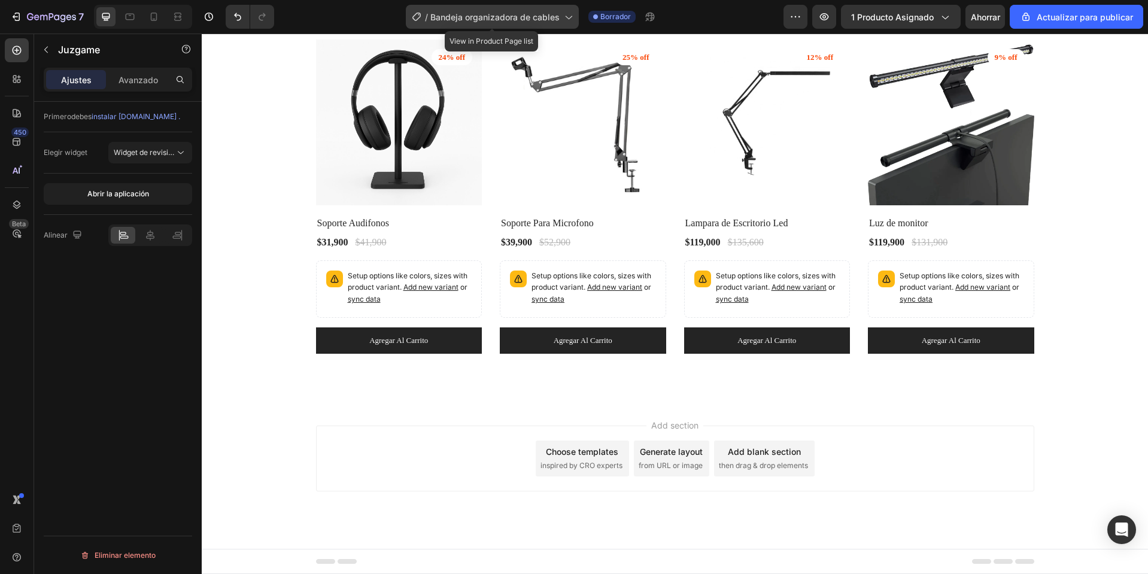
click at [555, 24] on div "/ Bandeja organizadora de cables" at bounding box center [492, 17] width 173 height 24
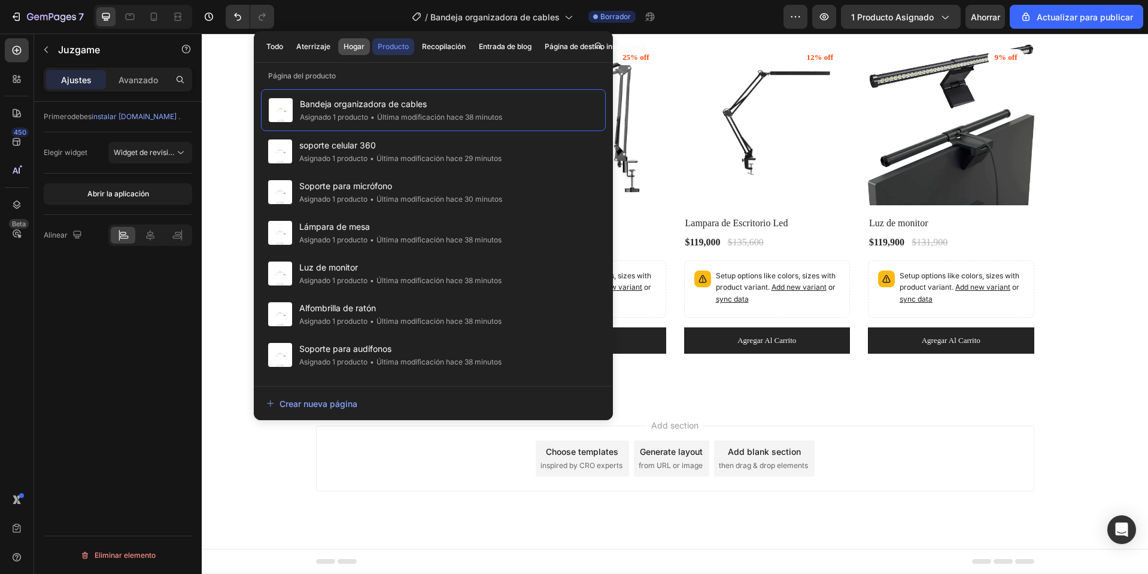
click at [354, 51] on font "Hogar" at bounding box center [353, 46] width 21 height 11
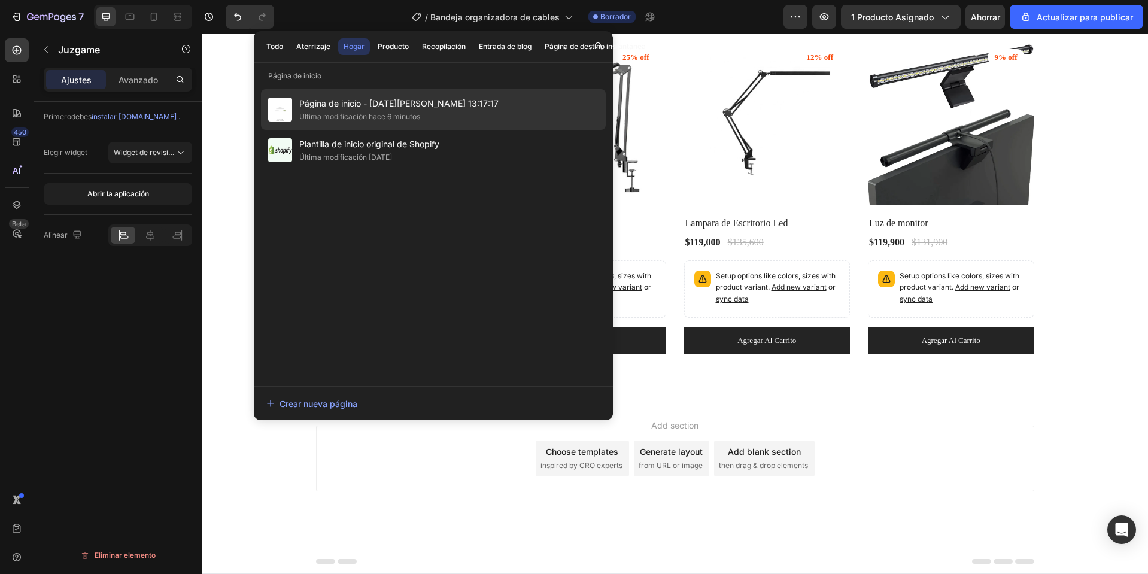
click at [337, 108] on font "Página de inicio - [DATE][PERSON_NAME] 13:17:17" at bounding box center [398, 103] width 199 height 10
